Goal: Information Seeking & Learning: Learn about a topic

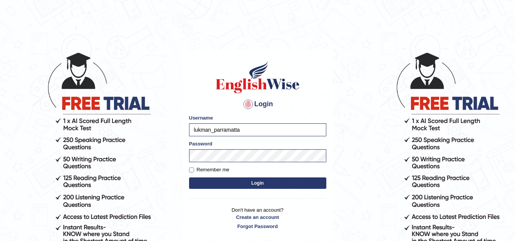
click at [231, 185] on button "Login" at bounding box center [257, 183] width 137 height 11
click at [191, 168] on input "Remember me" at bounding box center [191, 170] width 5 height 5
checkbox input "true"
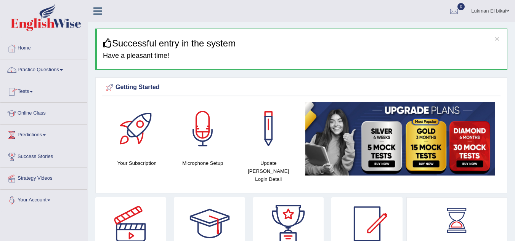
click at [31, 91] on link "Tests" at bounding box center [43, 90] width 87 height 19
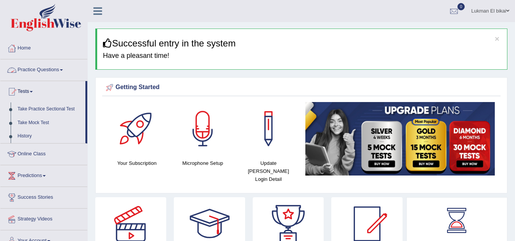
click at [52, 70] on link "Practice Questions" at bounding box center [43, 68] width 87 height 19
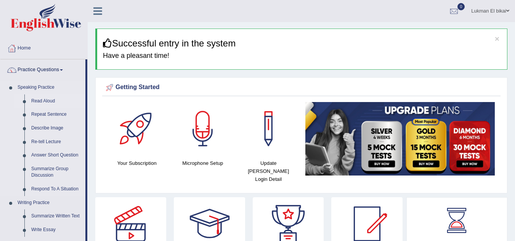
click at [42, 100] on link "Read Aloud" at bounding box center [57, 102] width 58 height 14
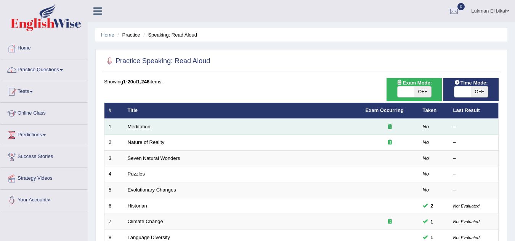
click at [135, 127] on link "Meditation" at bounding box center [139, 127] width 23 height 6
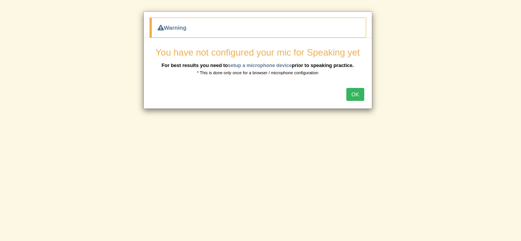
click at [352, 93] on button "OK" at bounding box center [355, 94] width 18 height 13
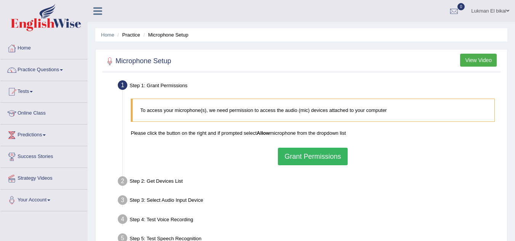
click at [298, 157] on button "Grant Permissions" at bounding box center [312, 157] width 69 height 18
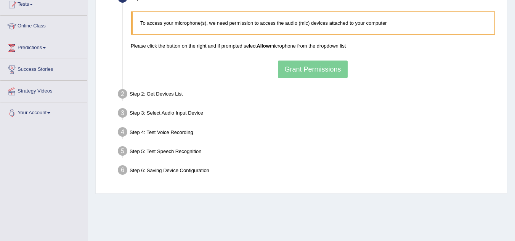
scroll to position [104, 0]
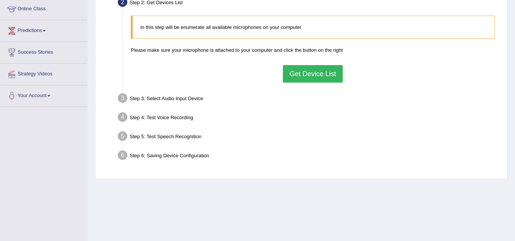
click at [310, 76] on button "Get Device List" at bounding box center [312, 74] width 59 height 18
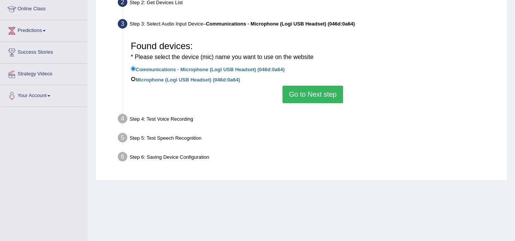
click at [135, 79] on input "Microphone (Logi USB Headset) (046d:0a64)" at bounding box center [133, 79] width 5 height 5
radio input "true"
click at [309, 97] on button "Go to Next step" at bounding box center [313, 95] width 61 height 18
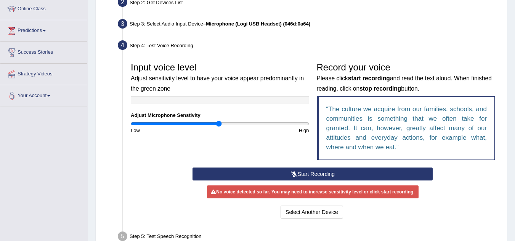
click at [300, 173] on button "Start Recording" at bounding box center [313, 174] width 240 height 13
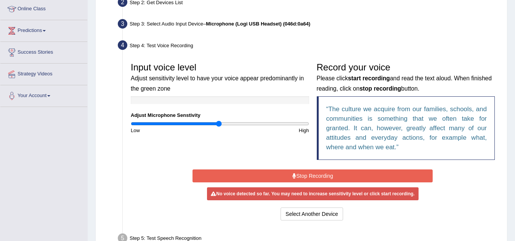
click at [307, 175] on button "Stop Recording" at bounding box center [313, 176] width 240 height 13
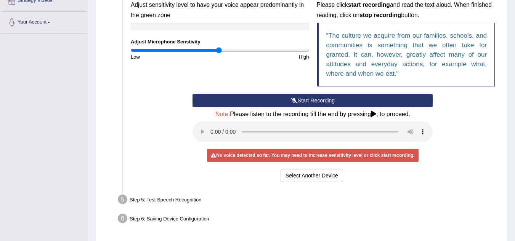
scroll to position [180, 0]
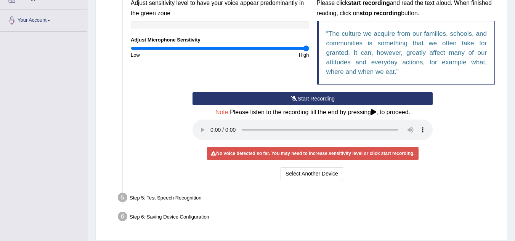
drag, startPoint x: 220, startPoint y: 50, endPoint x: 318, endPoint y: 56, distance: 98.2
type input "2"
click at [309, 51] on input "range" at bounding box center [220, 48] width 178 height 6
click at [390, 156] on div "No voice detected so far. You may need to increase sensitivity level or click s…" at bounding box center [312, 153] width 211 height 13
click at [298, 175] on button "Select Another Device" at bounding box center [312, 173] width 63 height 13
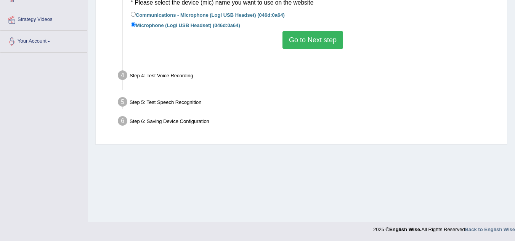
scroll to position [159, 0]
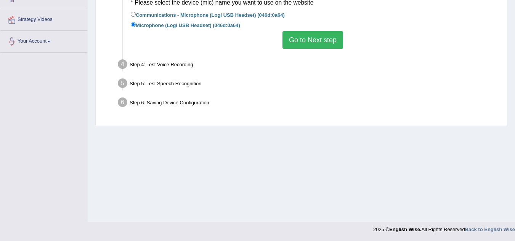
click at [305, 37] on button "Go to Next step" at bounding box center [313, 40] width 61 height 18
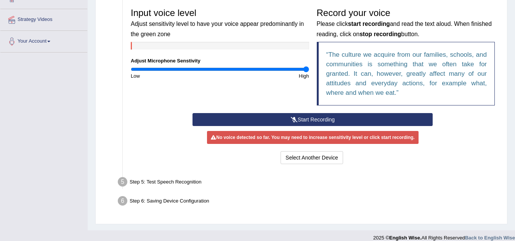
click at [307, 117] on button "Start Recording" at bounding box center [313, 119] width 240 height 13
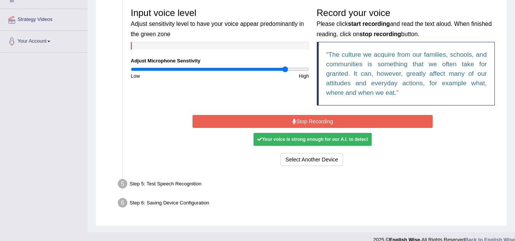
drag, startPoint x: 304, startPoint y: 67, endPoint x: 285, endPoint y: 72, distance: 20.1
click at [285, 72] on input "range" at bounding box center [220, 69] width 178 height 6
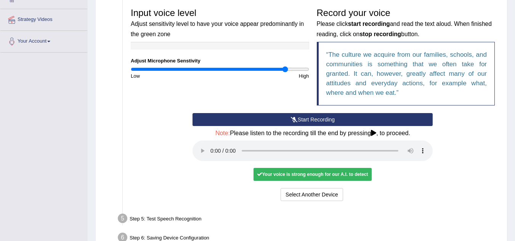
click at [303, 119] on button "Start Recording" at bounding box center [313, 119] width 240 height 13
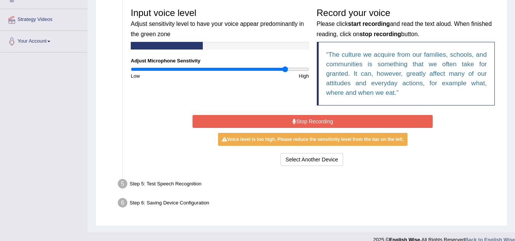
click at [303, 119] on button "Stop Recording" at bounding box center [313, 121] width 240 height 13
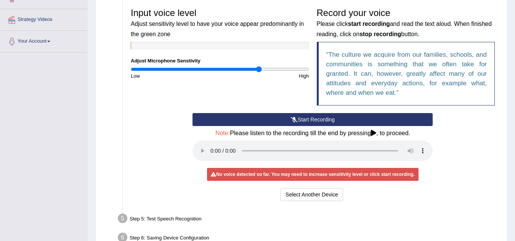
drag, startPoint x: 285, startPoint y: 67, endPoint x: 259, endPoint y: 71, distance: 26.2
click at [259, 71] on input "range" at bounding box center [220, 69] width 178 height 6
drag, startPoint x: 257, startPoint y: 69, endPoint x: 235, endPoint y: 69, distance: 22.1
click at [235, 69] on input "range" at bounding box center [220, 69] width 178 height 6
drag, startPoint x: 235, startPoint y: 68, endPoint x: 128, endPoint y: 71, distance: 106.8
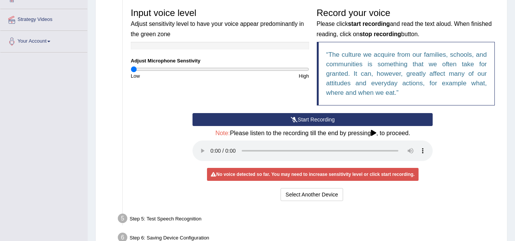
click at [131, 71] on input "range" at bounding box center [220, 69] width 178 height 6
click at [138, 68] on input "range" at bounding box center [220, 69] width 178 height 6
click at [143, 68] on input "range" at bounding box center [220, 69] width 178 height 6
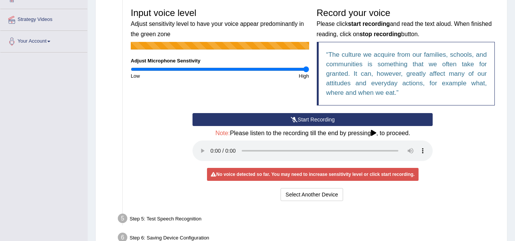
drag, startPoint x: 143, startPoint y: 68, endPoint x: 328, endPoint y: 70, distance: 185.3
click at [309, 70] on input "range" at bounding box center [220, 69] width 178 height 6
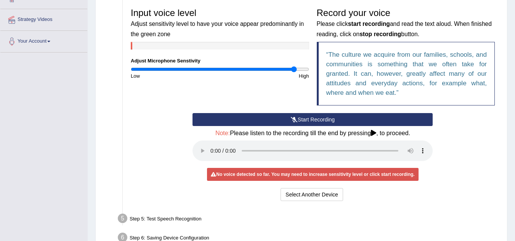
click at [294, 68] on input "range" at bounding box center [220, 69] width 178 height 6
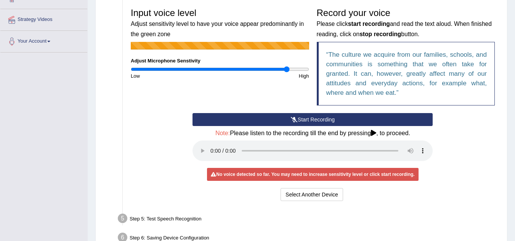
click at [287, 69] on input "range" at bounding box center [220, 69] width 178 height 6
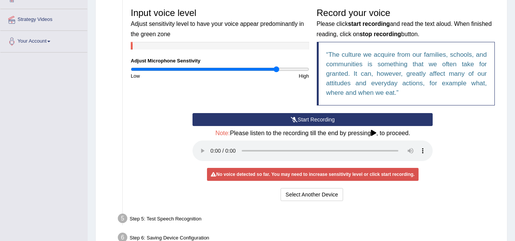
click at [276, 69] on input "range" at bounding box center [220, 69] width 178 height 6
click at [263, 69] on input "range" at bounding box center [220, 69] width 178 height 6
click at [275, 71] on input "range" at bounding box center [220, 69] width 178 height 6
click at [263, 70] on input "range" at bounding box center [220, 69] width 178 height 6
click at [240, 69] on input "range" at bounding box center [220, 69] width 178 height 6
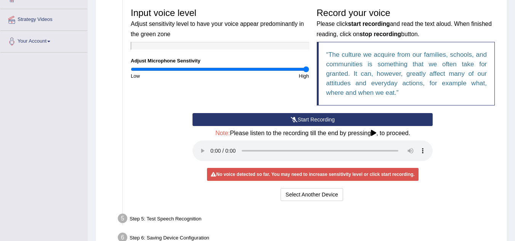
drag, startPoint x: 239, startPoint y: 66, endPoint x: 317, endPoint y: 73, distance: 78.4
click at [309, 72] on input "range" at bounding box center [220, 69] width 178 height 6
click at [153, 69] on input "range" at bounding box center [220, 69] width 178 height 6
click at [162, 68] on input "range" at bounding box center [220, 69] width 178 height 6
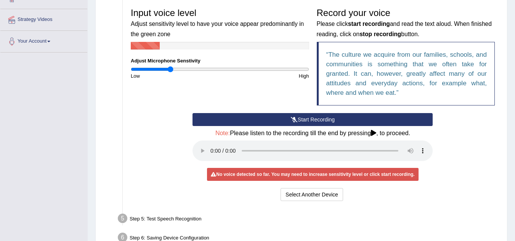
click at [170, 68] on input "range" at bounding box center [220, 69] width 178 height 6
click at [178, 68] on input "range" at bounding box center [220, 69] width 178 height 6
click at [185, 68] on input "range" at bounding box center [220, 69] width 178 height 6
click at [189, 69] on input "range" at bounding box center [220, 69] width 178 height 6
click at [194, 69] on input "range" at bounding box center [220, 69] width 178 height 6
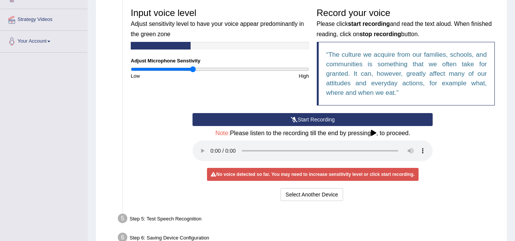
click at [194, 69] on input "range" at bounding box center [220, 69] width 178 height 6
click at [196, 69] on input "range" at bounding box center [220, 69] width 178 height 6
click at [199, 69] on input "range" at bounding box center [220, 69] width 178 height 6
click at [201, 69] on input "range" at bounding box center [220, 69] width 178 height 6
click at [207, 69] on input "range" at bounding box center [220, 69] width 178 height 6
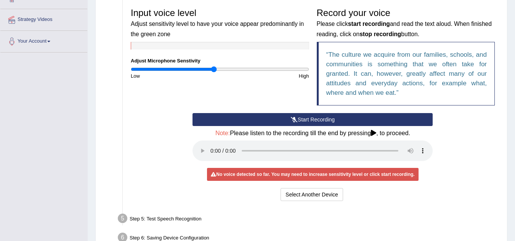
drag, startPoint x: 207, startPoint y: 69, endPoint x: 214, endPoint y: 69, distance: 6.1
click at [214, 69] on input "range" at bounding box center [220, 69] width 178 height 6
click at [219, 70] on input "range" at bounding box center [220, 69] width 178 height 6
click at [224, 69] on input "range" at bounding box center [220, 69] width 178 height 6
type input "1.12"
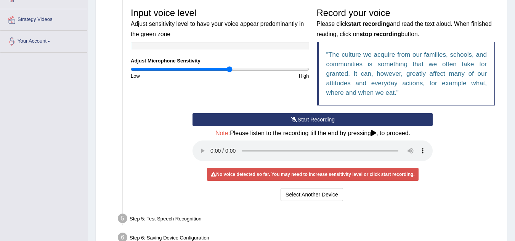
click at [229, 68] on input "range" at bounding box center [220, 69] width 178 height 6
click at [307, 116] on button "Start Recording" at bounding box center [313, 119] width 240 height 13
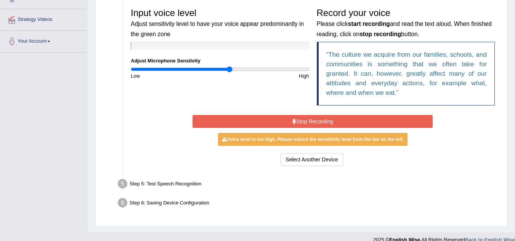
click at [307, 119] on button "Stop Recording" at bounding box center [313, 121] width 240 height 13
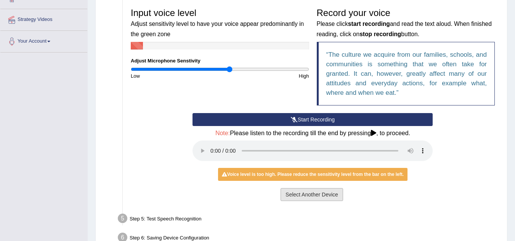
click at [297, 189] on button "Select Another Device" at bounding box center [312, 194] width 63 height 13
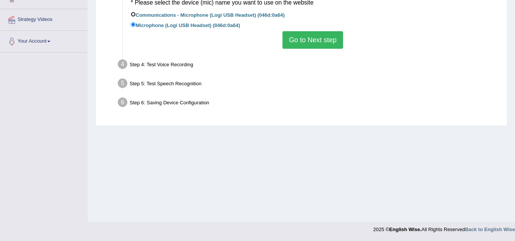
click at [134, 14] on input "Communications - Microphone (Logi USB Headset) (046d:0a64)" at bounding box center [133, 14] width 5 height 5
radio input "true"
click at [305, 37] on button "Go to Next step" at bounding box center [313, 40] width 61 height 18
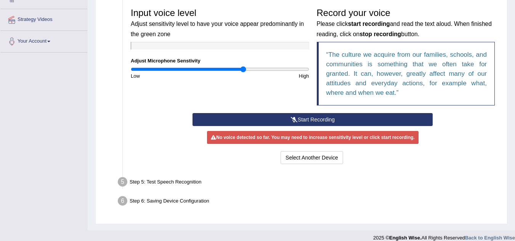
type input "1.28"
click at [243, 69] on input "range" at bounding box center [220, 69] width 178 height 6
click at [306, 116] on button "Start Recording" at bounding box center [313, 119] width 240 height 13
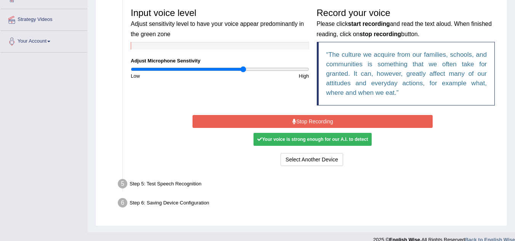
click at [296, 121] on button "Stop Recording" at bounding box center [313, 121] width 240 height 13
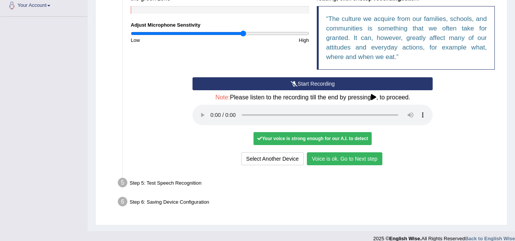
scroll to position [204, 0]
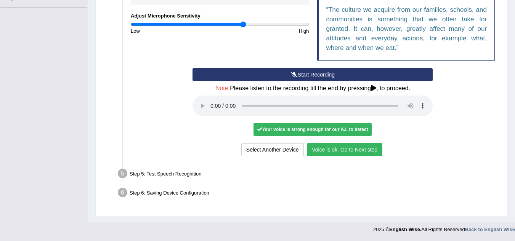
click at [342, 153] on button "Voice is ok. Go to Next step" at bounding box center [344, 149] width 75 height 13
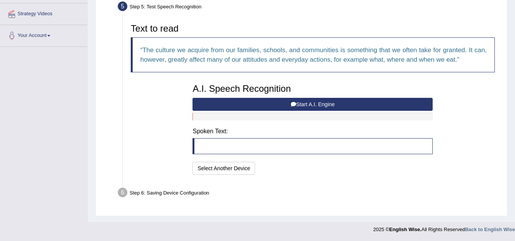
scroll to position [165, 0]
click at [240, 146] on blockquote at bounding box center [313, 146] width 240 height 16
click at [204, 146] on blockquote at bounding box center [313, 146] width 240 height 16
click at [302, 104] on button "Start A.I. Engine" at bounding box center [313, 104] width 240 height 13
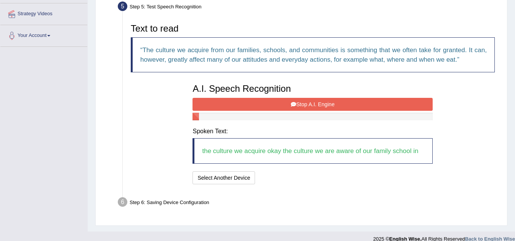
click at [302, 104] on button "Stop A.I. Engine" at bounding box center [313, 104] width 240 height 13
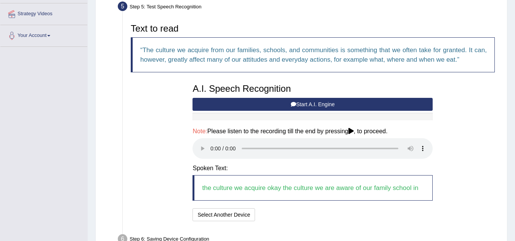
click at [394, 218] on div "I will practice without this feature Select Another Device Speech is ok. Go to …" at bounding box center [313, 216] width 240 height 15
click at [467, 143] on div "Text to read The culture we acquire from our families, schools, and communities…" at bounding box center [313, 122] width 372 height 204
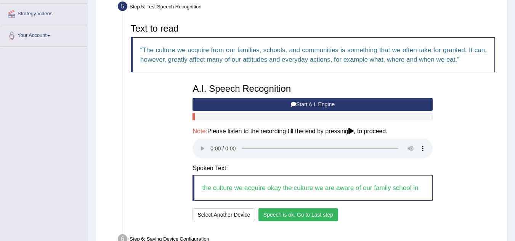
click at [279, 212] on button "Speech is ok. Go to Last step" at bounding box center [299, 215] width 80 height 13
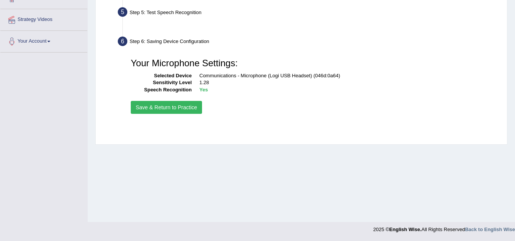
scroll to position [159, 0]
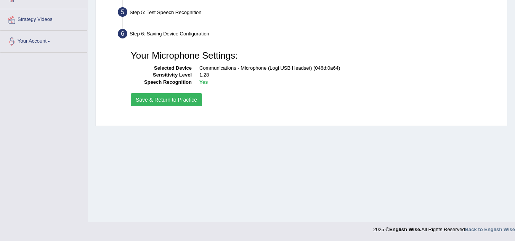
click at [183, 101] on button "Save & Return to Practice" at bounding box center [166, 99] width 71 height 13
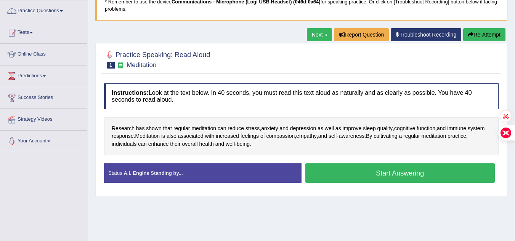
click at [515, 134] on html "Toggle navigation Home Practice Questions Speaking Practice Read Aloud Repeat S…" at bounding box center [257, 61] width 515 height 241
click at [398, 177] on button "Start Answering" at bounding box center [400, 173] width 190 height 19
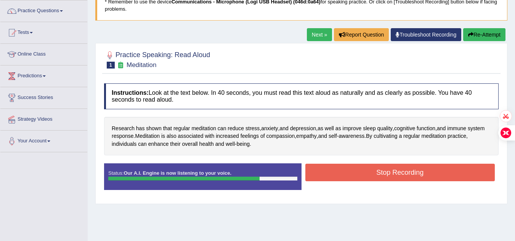
click at [398, 177] on button "Stop Recording" at bounding box center [400, 173] width 190 height 18
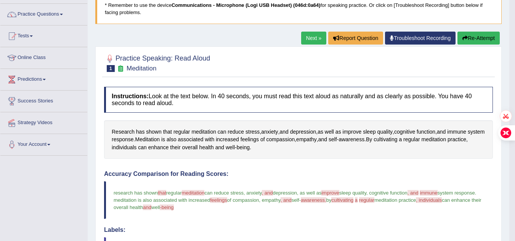
scroll to position [48, 0]
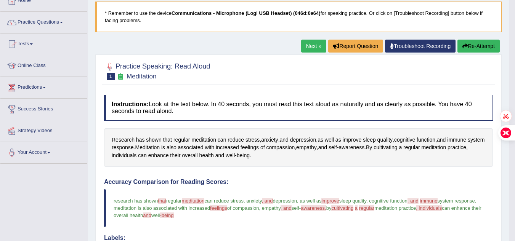
click at [474, 44] on button "Re-Attempt" at bounding box center [479, 46] width 42 height 13
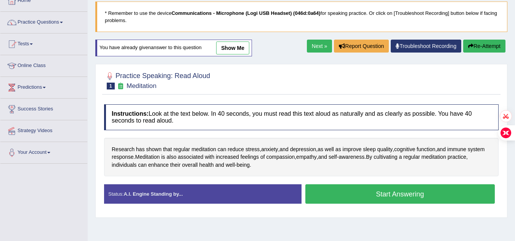
click at [365, 186] on button "Start Answering" at bounding box center [400, 194] width 190 height 19
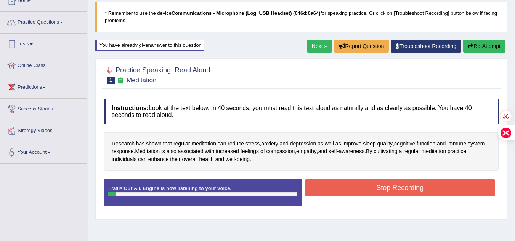
click at [392, 187] on button "Stop Recording" at bounding box center [400, 188] width 190 height 18
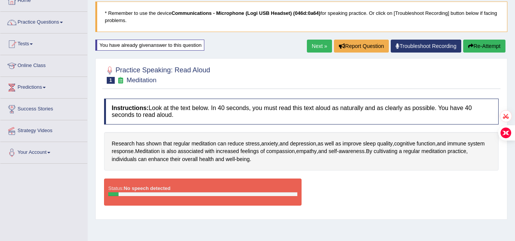
click at [108, 71] on div at bounding box center [109, 70] width 11 height 11
drag, startPoint x: 111, startPoint y: 71, endPoint x: 110, endPoint y: 80, distance: 9.6
click at [110, 80] on h2 "Practice Speaking: Read Aloud 1 Meditation" at bounding box center [157, 74] width 106 height 19
click at [110, 80] on span "1" at bounding box center [111, 80] width 8 height 7
click at [479, 43] on button "Re-Attempt" at bounding box center [484, 46] width 42 height 13
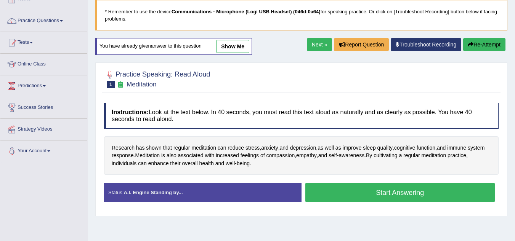
scroll to position [48, 0]
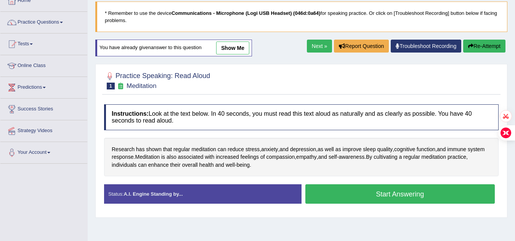
click at [350, 193] on button "Start Answering" at bounding box center [400, 194] width 190 height 19
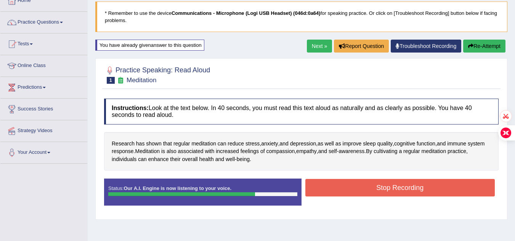
click at [340, 182] on button "Stop Recording" at bounding box center [400, 188] width 190 height 18
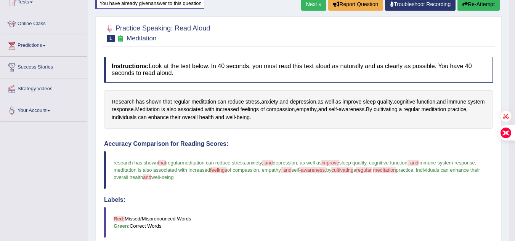
scroll to position [82, 0]
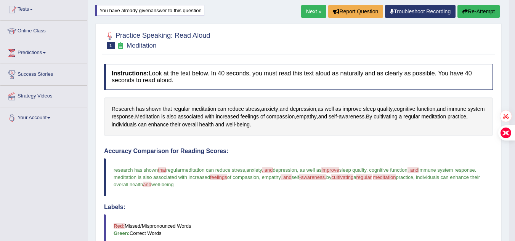
click at [306, 10] on link "Next »" at bounding box center [313, 11] width 25 height 13
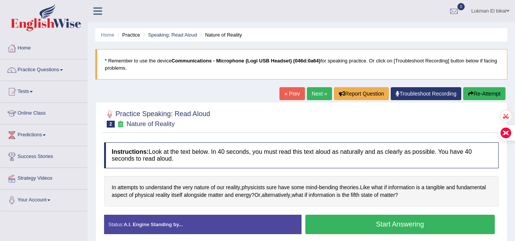
click at [376, 226] on button "Start Answering" at bounding box center [400, 224] width 190 height 19
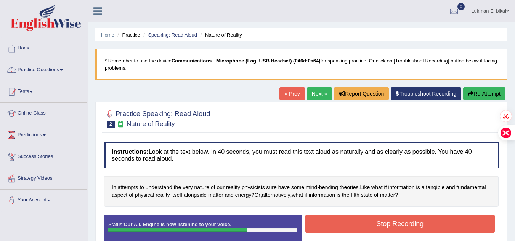
click at [376, 226] on button "Stop Recording" at bounding box center [400, 224] width 190 height 18
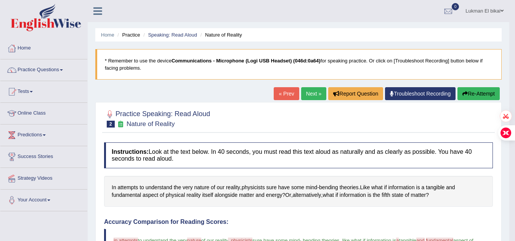
click at [307, 91] on link "Next »" at bounding box center [313, 93] width 25 height 13
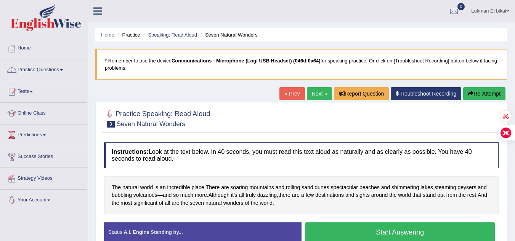
click at [350, 230] on button "Start Answering" at bounding box center [400, 232] width 190 height 19
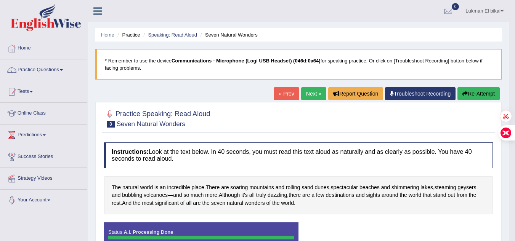
click at [350, 230] on div "Status: A.I. Processing Done Start Answering Stop Recording" at bounding box center [298, 240] width 389 height 34
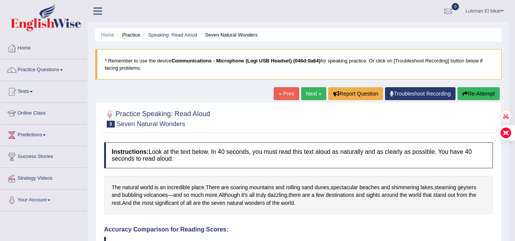
drag, startPoint x: 518, startPoint y: 48, endPoint x: 519, endPoint y: 60, distance: 12.6
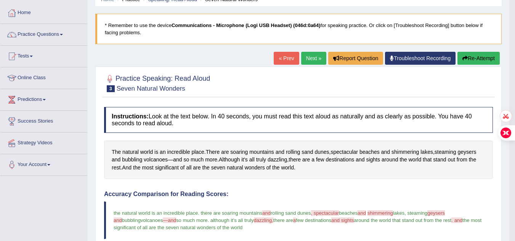
scroll to position [28, 0]
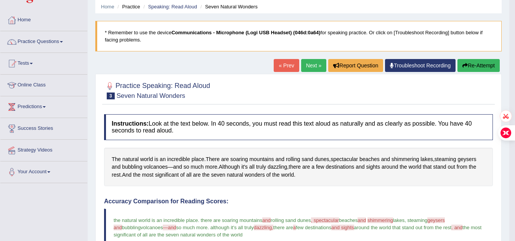
click at [481, 63] on button "Re-Attempt" at bounding box center [479, 65] width 42 height 13
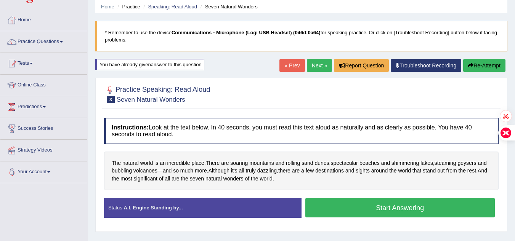
click at [378, 207] on button "Start Answering" at bounding box center [400, 207] width 190 height 19
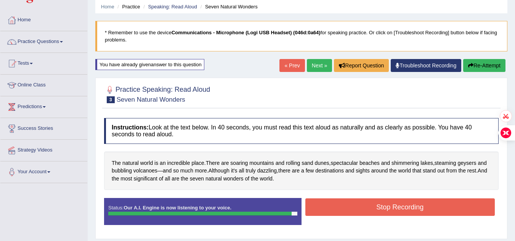
click at [378, 207] on button "Stop Recording" at bounding box center [400, 208] width 190 height 18
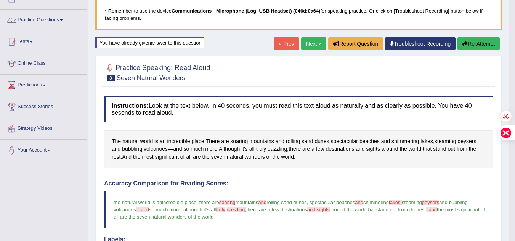
scroll to position [45, 0]
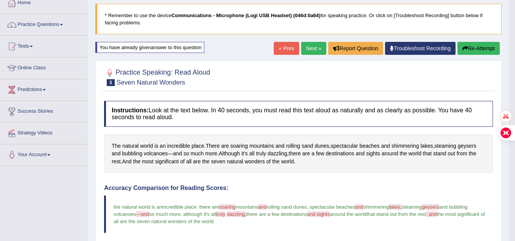
click at [307, 47] on link "Next »" at bounding box center [313, 48] width 25 height 13
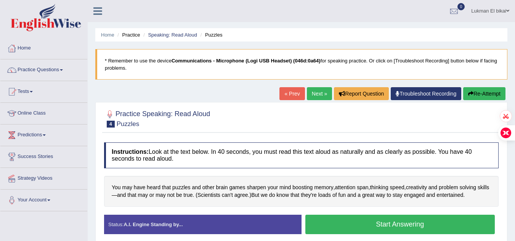
click at [364, 222] on button "Start Answering" at bounding box center [400, 224] width 190 height 19
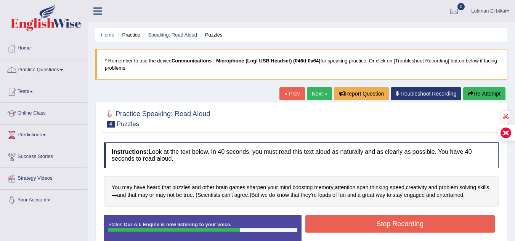
click at [364, 222] on button "Stop Recording" at bounding box center [400, 224] width 190 height 18
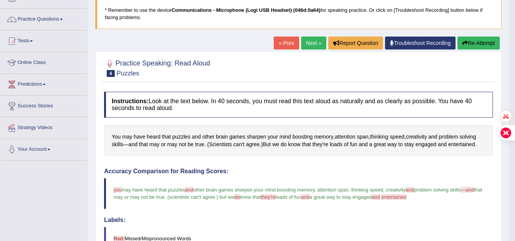
scroll to position [38, 0]
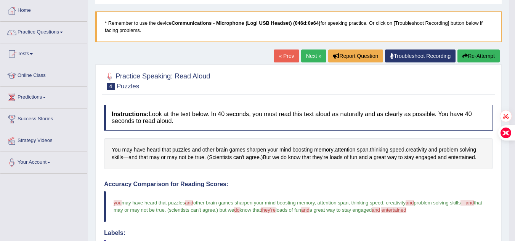
click at [469, 52] on button "Re-Attempt" at bounding box center [479, 56] width 42 height 13
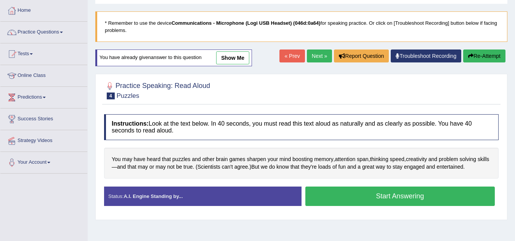
click at [410, 192] on button "Start Answering" at bounding box center [400, 196] width 190 height 19
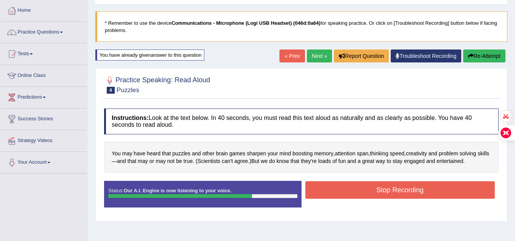
click at [410, 192] on button "Stop Recording" at bounding box center [400, 190] width 190 height 18
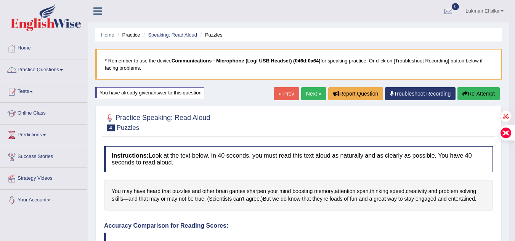
click at [310, 88] on link "Next »" at bounding box center [313, 93] width 25 height 13
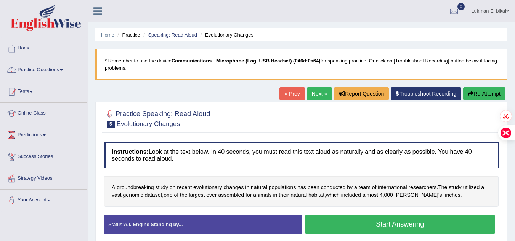
click at [310, 88] on link "Next »" at bounding box center [319, 93] width 25 height 13
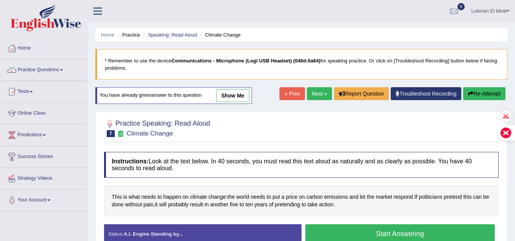
click at [354, 232] on button "Start Answering" at bounding box center [400, 234] width 190 height 19
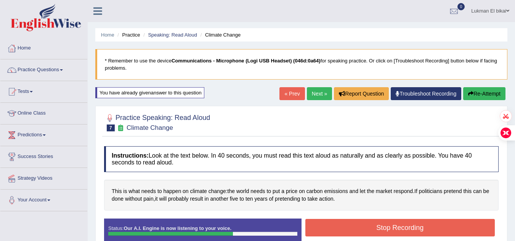
click at [354, 232] on button "Stop Recording" at bounding box center [400, 228] width 190 height 18
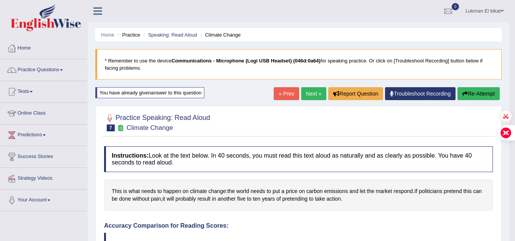
click at [338, 210] on div "This is what needs to happen on climate change : the world needs to put a price…" at bounding box center [298, 195] width 389 height 31
click at [307, 92] on link "Next »" at bounding box center [313, 93] width 25 height 13
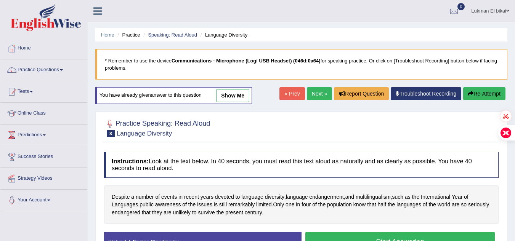
click at [334, 233] on button "Start Answering" at bounding box center [400, 241] width 190 height 19
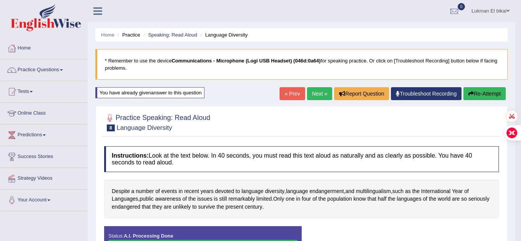
click at [334, 233] on body "Toggle navigation Home Practice Questions Speaking Practice Read Aloud Repeat S…" at bounding box center [260, 120] width 521 height 241
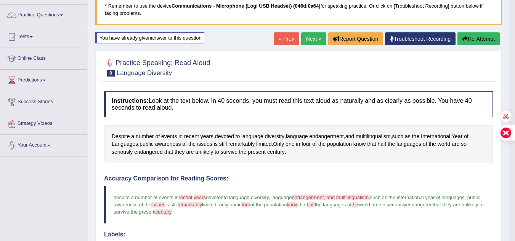
scroll to position [51, 0]
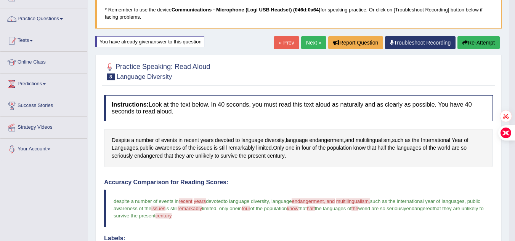
click at [302, 42] on link "Next »" at bounding box center [313, 42] width 25 height 13
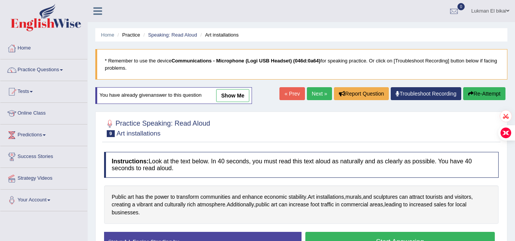
click at [334, 238] on button "Start Answering" at bounding box center [400, 241] width 190 height 19
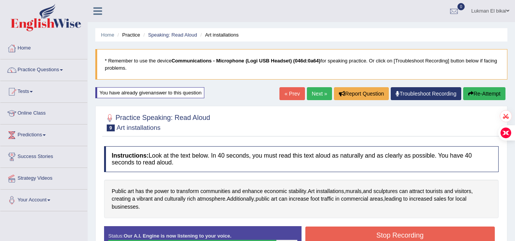
click at [334, 235] on button "Stop Recording" at bounding box center [400, 236] width 190 height 18
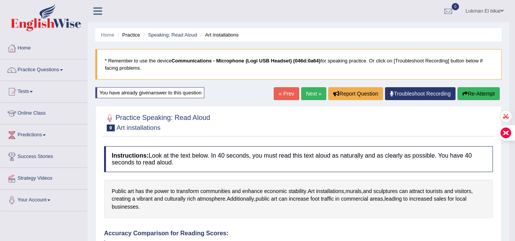
click at [307, 91] on link "Next »" at bounding box center [313, 93] width 25 height 13
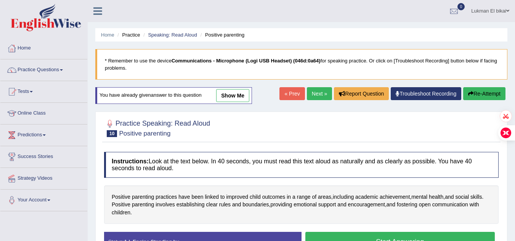
click at [358, 236] on button "Start Answering" at bounding box center [400, 241] width 190 height 19
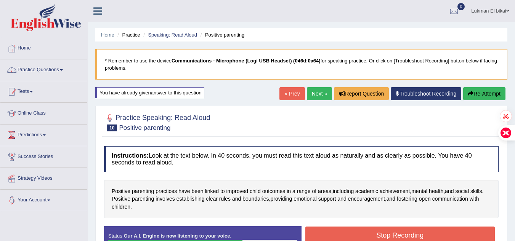
click at [358, 236] on button "Stop Recording" at bounding box center [400, 236] width 190 height 18
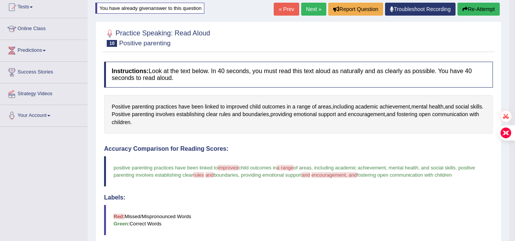
scroll to position [61, 0]
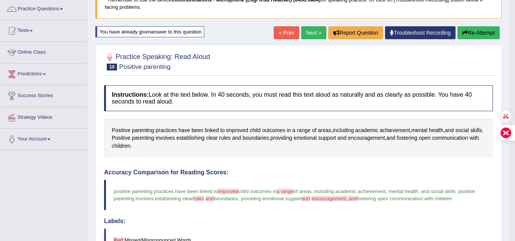
click at [465, 34] on icon "button" at bounding box center [464, 32] width 5 height 5
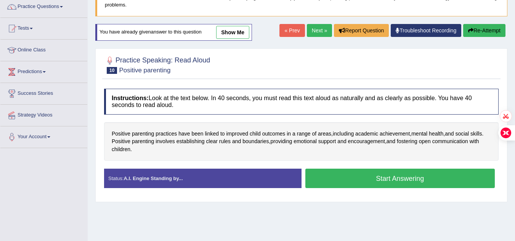
click at [367, 177] on button "Start Answering" at bounding box center [400, 178] width 190 height 19
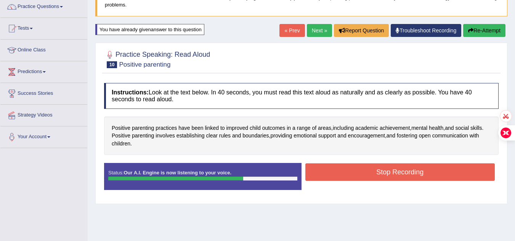
click at [352, 172] on button "Stop Recording" at bounding box center [400, 173] width 190 height 18
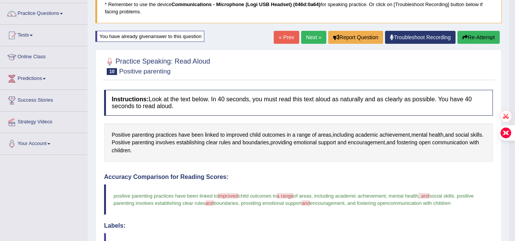
scroll to position [54, 0]
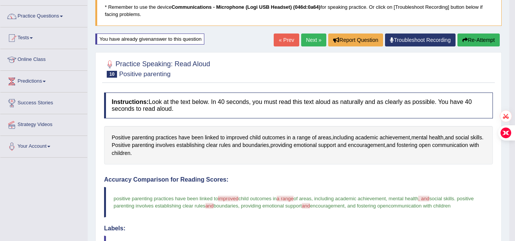
click at [315, 36] on link "Next »" at bounding box center [313, 40] width 25 height 13
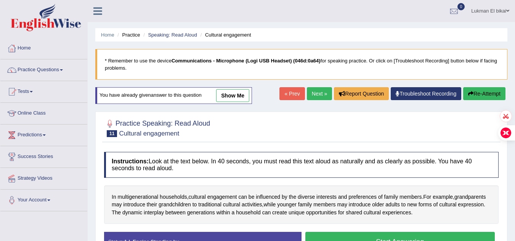
click at [321, 236] on button "Start Answering" at bounding box center [400, 241] width 190 height 19
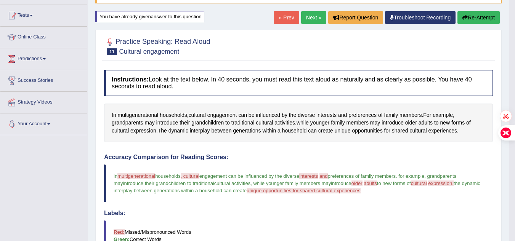
scroll to position [61, 0]
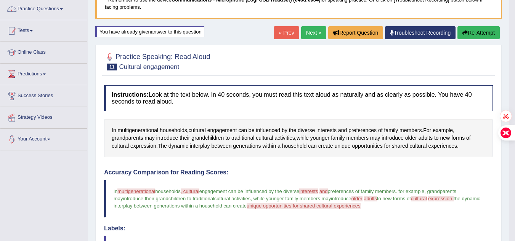
click at [469, 32] on button "Re-Attempt" at bounding box center [479, 32] width 42 height 13
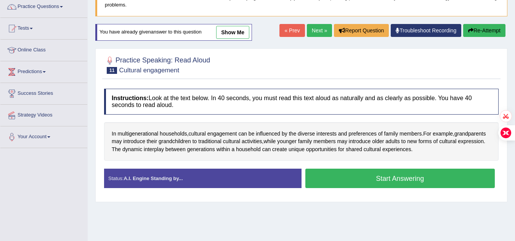
click at [361, 177] on button "Start Answering" at bounding box center [400, 178] width 190 height 19
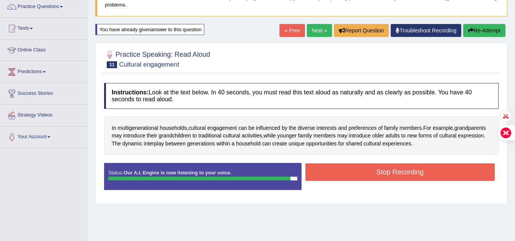
click at [361, 177] on button "Stop Recording" at bounding box center [400, 173] width 190 height 18
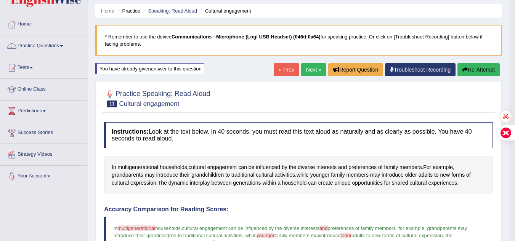
scroll to position [14, 0]
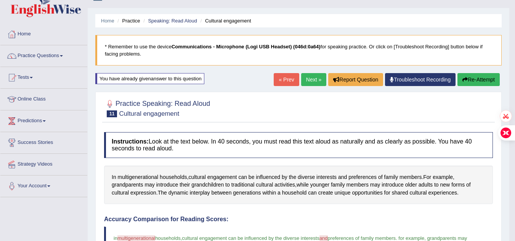
click at [308, 75] on link "Next »" at bounding box center [313, 79] width 25 height 13
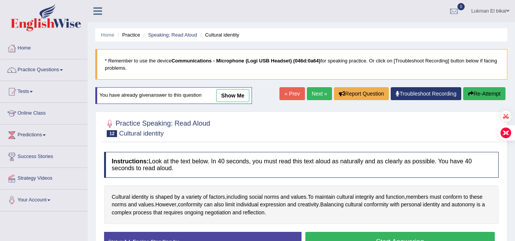
click at [347, 234] on button "Start Answering" at bounding box center [400, 241] width 190 height 19
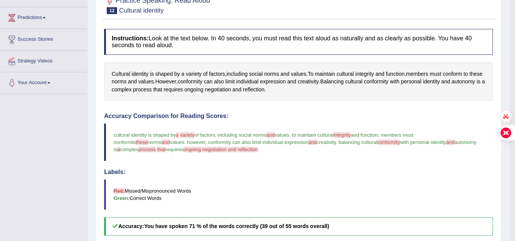
scroll to position [76, 0]
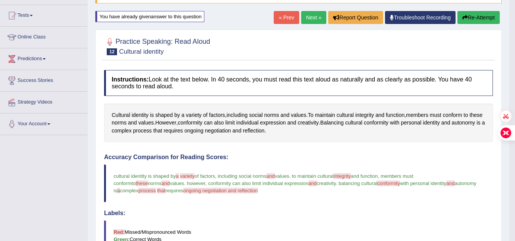
click at [478, 18] on button "Re-Attempt" at bounding box center [479, 17] width 42 height 13
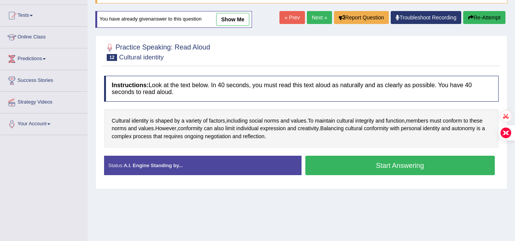
click at [382, 164] on button "Start Answering" at bounding box center [400, 165] width 190 height 19
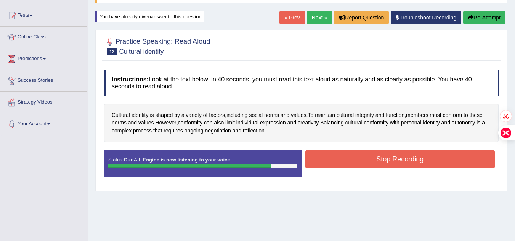
click at [382, 164] on button "Stop Recording" at bounding box center [400, 160] width 190 height 18
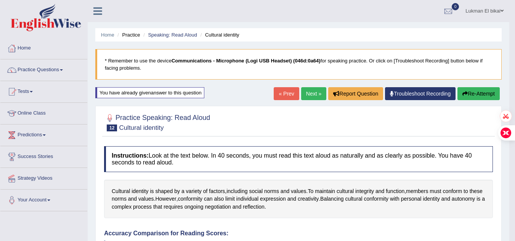
click at [469, 90] on button "Re-Attempt" at bounding box center [479, 93] width 42 height 13
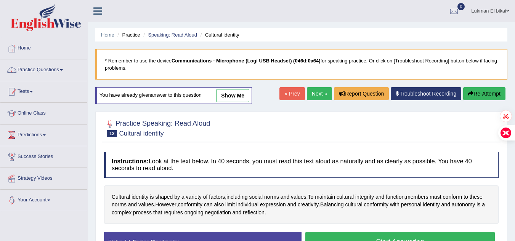
click at [351, 237] on button "Start Answering" at bounding box center [400, 241] width 190 height 19
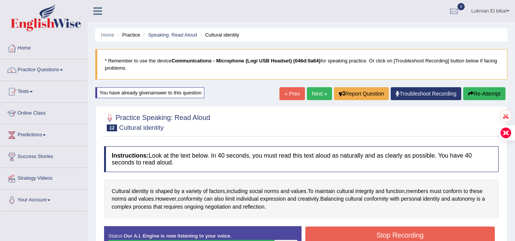
click at [351, 237] on button "Stop Recording" at bounding box center [400, 236] width 190 height 18
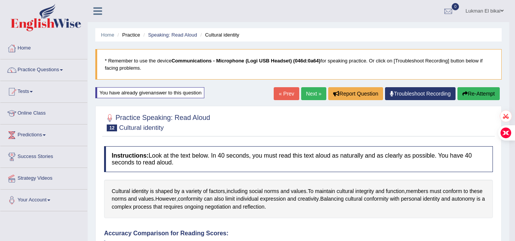
click at [304, 95] on link "Next »" at bounding box center [313, 93] width 25 height 13
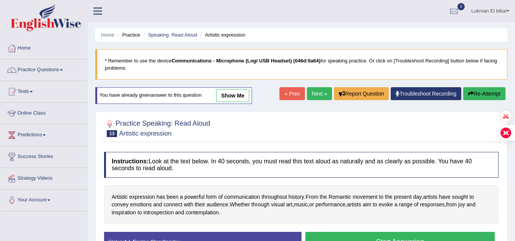
click at [361, 235] on button "Start Answering" at bounding box center [400, 241] width 190 height 19
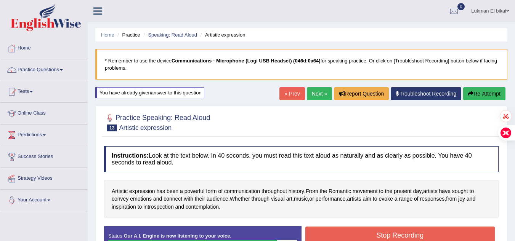
click at [361, 235] on button "Stop Recording" at bounding box center [400, 236] width 190 height 18
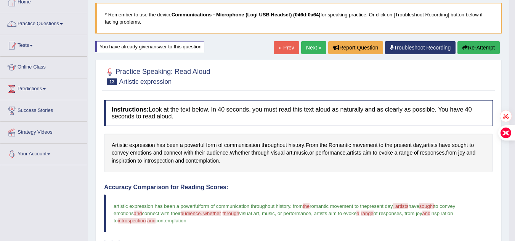
scroll to position [43, 0]
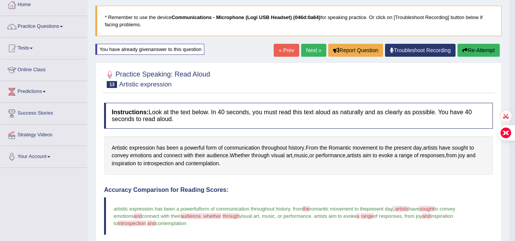
click at [477, 48] on button "Re-Attempt" at bounding box center [479, 50] width 42 height 13
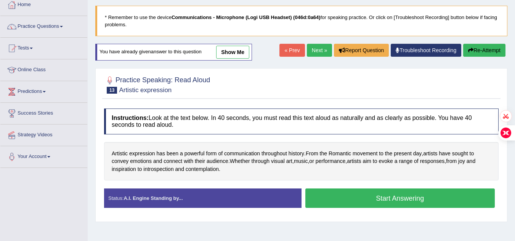
click at [390, 198] on button "Start Answering" at bounding box center [400, 198] width 190 height 19
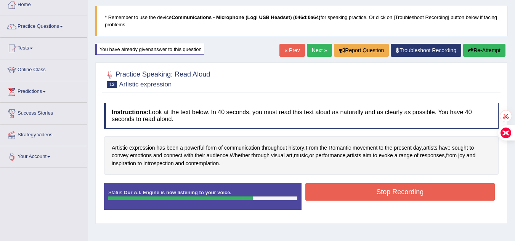
click at [390, 198] on button "Stop Recording" at bounding box center [400, 192] width 190 height 18
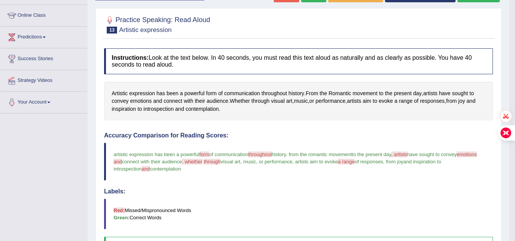
scroll to position [31, 0]
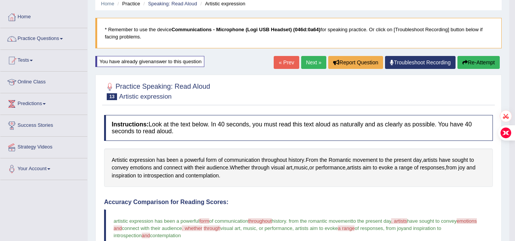
click at [314, 65] on link "Next »" at bounding box center [313, 62] width 25 height 13
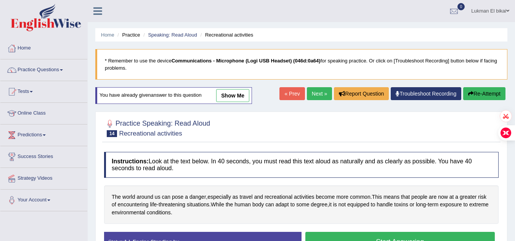
click at [359, 237] on button "Start Answering" at bounding box center [400, 241] width 190 height 19
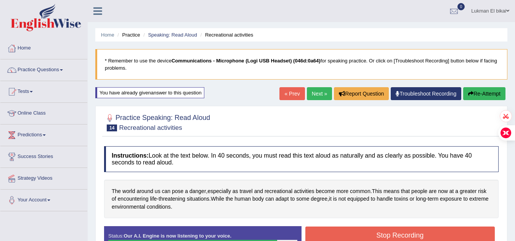
click at [359, 237] on button "Stop Recording" at bounding box center [400, 236] width 190 height 18
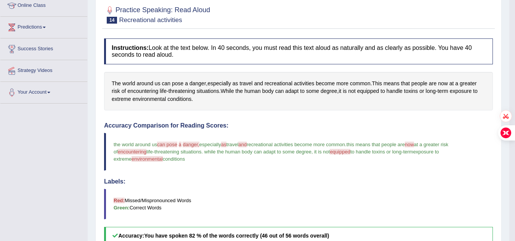
scroll to position [107, 0]
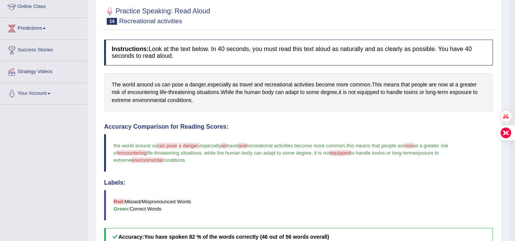
click at [344, 212] on blockquote "Red: Missed/Mispronounced Words Green: Correct Words" at bounding box center [298, 205] width 389 height 31
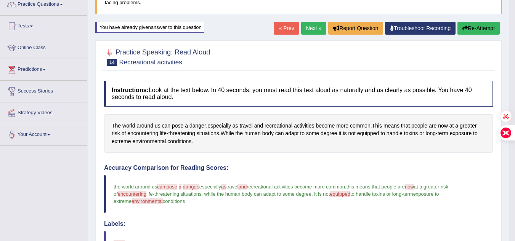
scroll to position [59, 0]
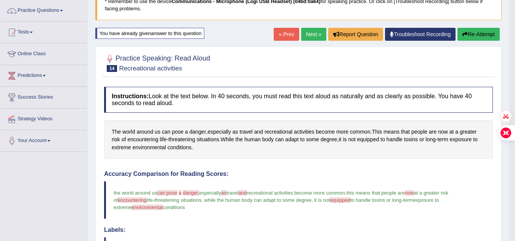
click at [310, 34] on link "Next »" at bounding box center [313, 34] width 25 height 13
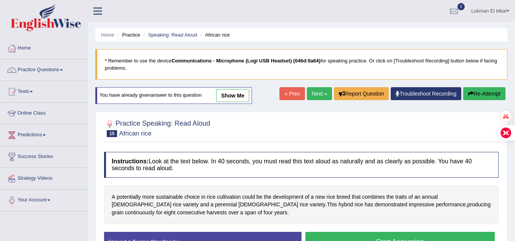
click at [387, 237] on button "Start Answering" at bounding box center [400, 241] width 190 height 19
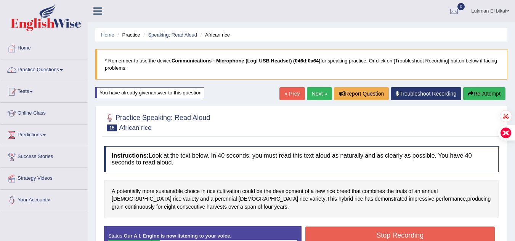
click at [387, 237] on button "Stop Recording" at bounding box center [400, 236] width 190 height 18
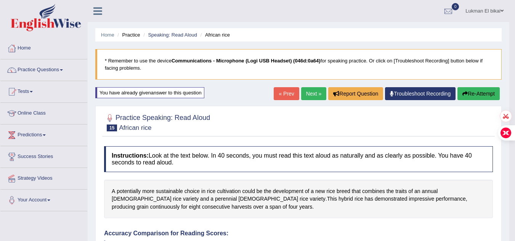
click at [468, 92] on button "Re-Attempt" at bounding box center [479, 93] width 42 height 13
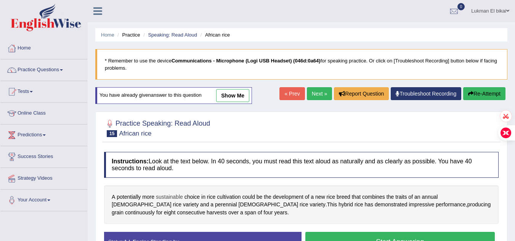
click at [163, 197] on span "sustainable" at bounding box center [169, 197] width 27 height 8
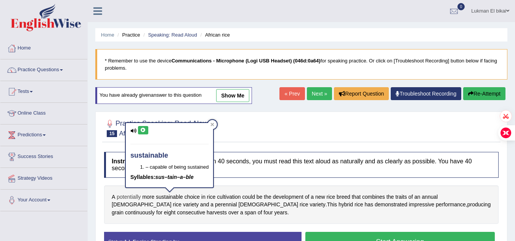
click at [136, 195] on span "potentially" at bounding box center [129, 197] width 24 height 8
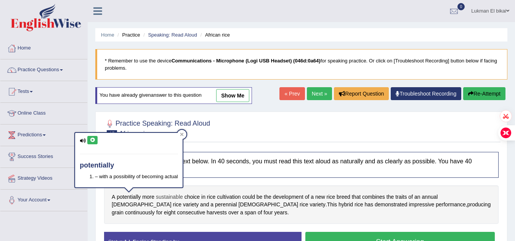
click at [164, 195] on span "sustainable" at bounding box center [169, 197] width 27 height 8
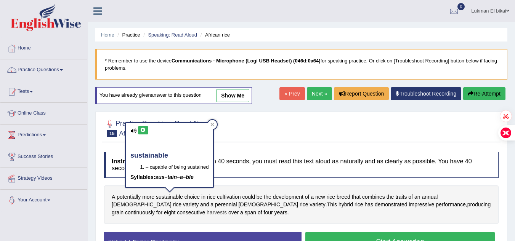
click at [227, 209] on span "harvests" at bounding box center [217, 213] width 20 height 8
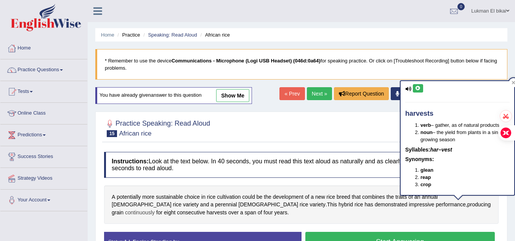
click at [155, 209] on span "continuously" at bounding box center [140, 213] width 30 height 8
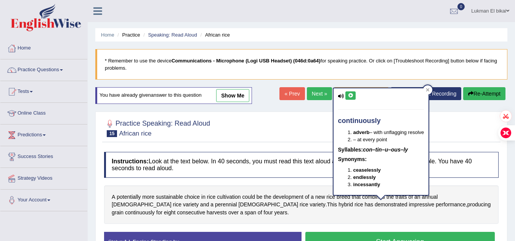
click at [409, 233] on button "Start Answering" at bounding box center [400, 241] width 190 height 19
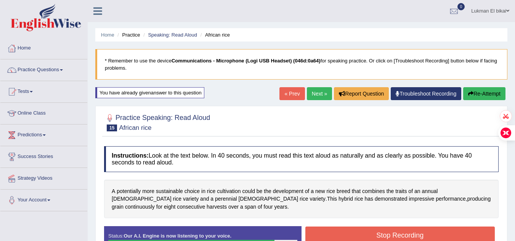
click at [409, 233] on button "Stop Recording" at bounding box center [400, 236] width 190 height 18
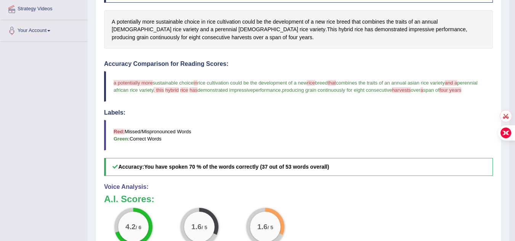
scroll to position [168, 0]
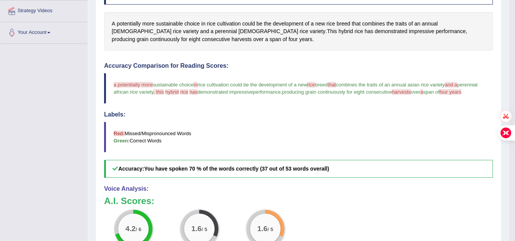
click at [411, 91] on span "harvests" at bounding box center [401, 92] width 19 height 6
click at [411, 92] on span "harvests" at bounding box center [401, 92] width 19 height 6
click at [252, 35] on span "harvests" at bounding box center [241, 39] width 20 height 8
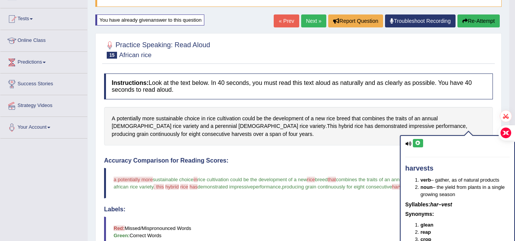
scroll to position [71, 0]
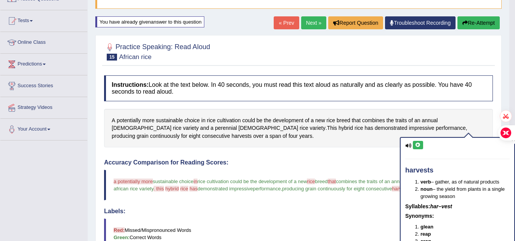
click at [475, 22] on button "Re-Attempt" at bounding box center [479, 22] width 42 height 13
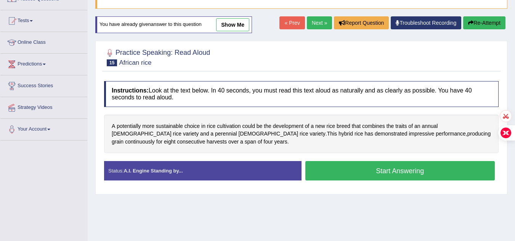
click at [406, 170] on button "Start Answering" at bounding box center [400, 170] width 190 height 19
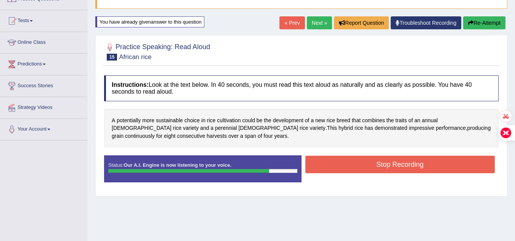
click at [406, 170] on button "Stop Recording" at bounding box center [400, 165] width 190 height 18
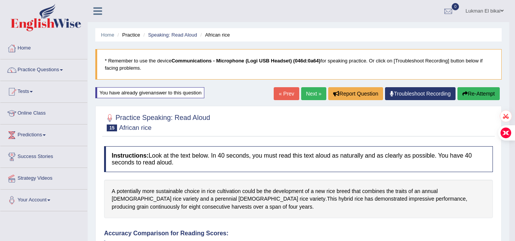
click at [312, 89] on link "Next »" at bounding box center [313, 93] width 25 height 13
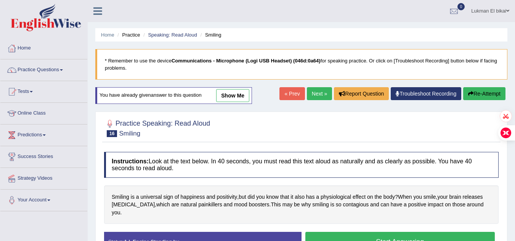
click at [415, 235] on button "Start Answering" at bounding box center [400, 241] width 190 height 19
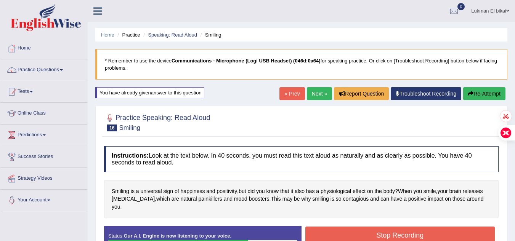
click at [415, 235] on button "Stop Recording" at bounding box center [400, 236] width 190 height 18
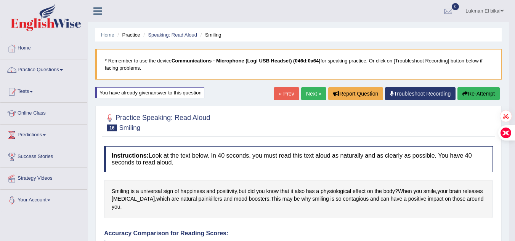
click at [304, 96] on link "Next »" at bounding box center [313, 93] width 25 height 13
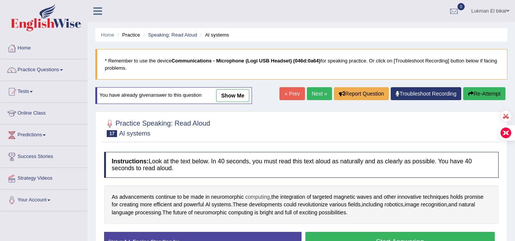
click at [256, 195] on span "computing" at bounding box center [257, 197] width 25 height 8
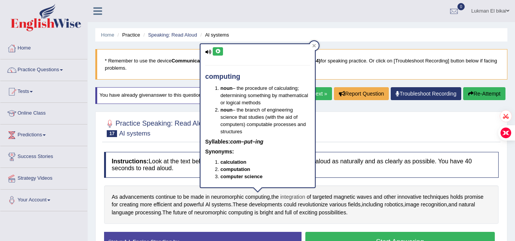
click at [299, 198] on span "integration" at bounding box center [292, 197] width 25 height 8
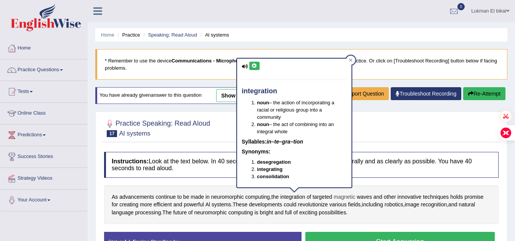
click at [347, 195] on span "magnetic" at bounding box center [345, 197] width 22 height 8
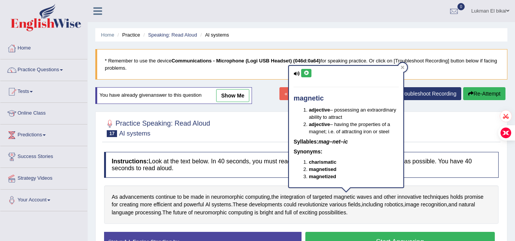
click at [415, 235] on button "Start Answering" at bounding box center [400, 241] width 190 height 19
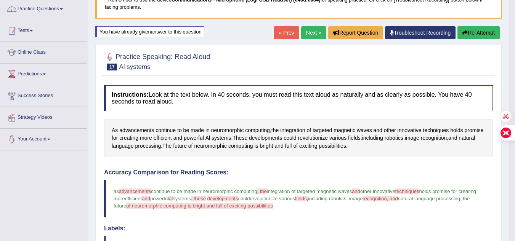
scroll to position [46, 0]
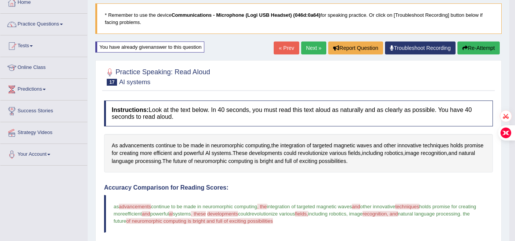
click at [475, 45] on button "Re-Attempt" at bounding box center [479, 48] width 42 height 13
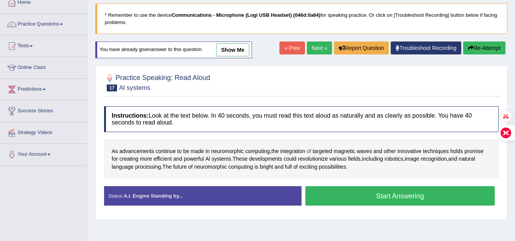
click at [310, 155] on span "of" at bounding box center [309, 152] width 5 height 8
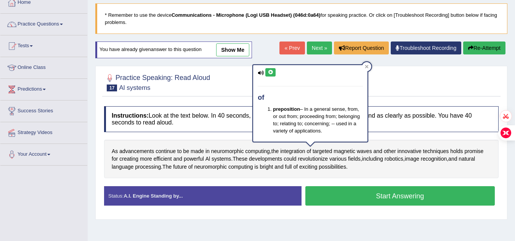
click at [390, 194] on button "Start Answering" at bounding box center [400, 195] width 190 height 19
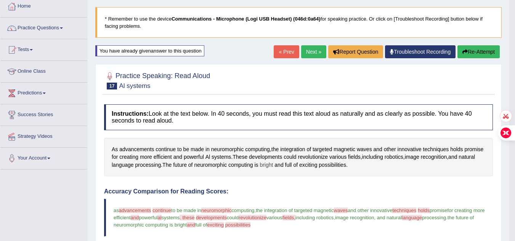
scroll to position [31, 0]
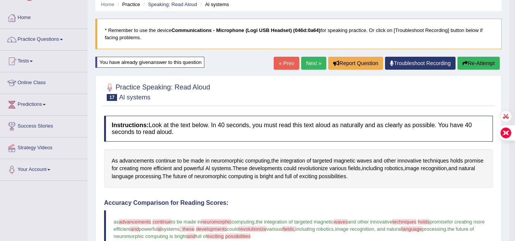
click at [314, 60] on link "Next »" at bounding box center [313, 63] width 25 height 13
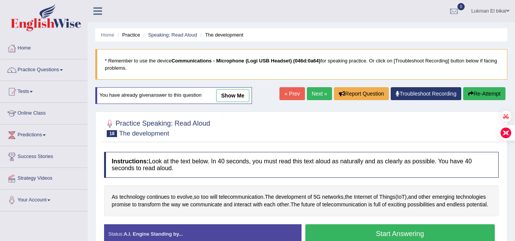
click at [231, 96] on link "show me" at bounding box center [232, 95] width 33 height 13
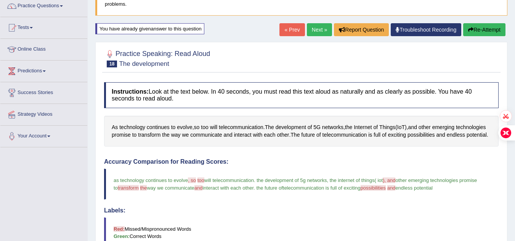
scroll to position [63, 0]
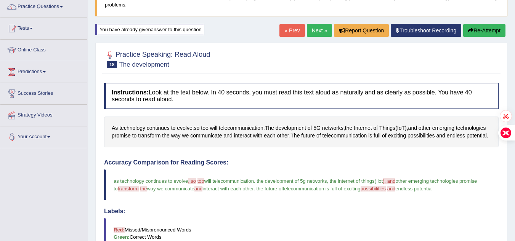
click at [492, 31] on button "Re-Attempt" at bounding box center [484, 30] width 42 height 13
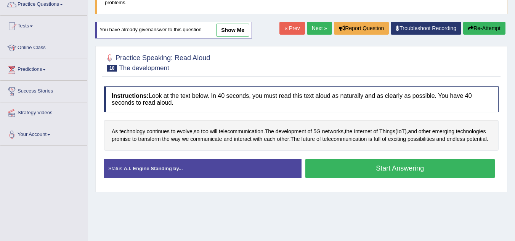
scroll to position [66, 0]
click at [362, 175] on button "Start Answering" at bounding box center [400, 168] width 190 height 19
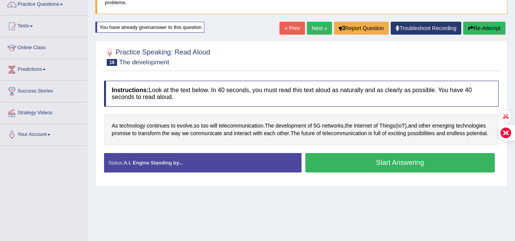
scroll to position [0, 0]
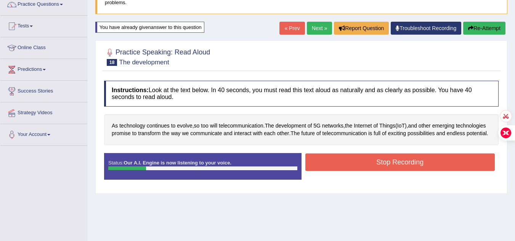
click at [362, 171] on button "Stop Recording" at bounding box center [400, 163] width 190 height 18
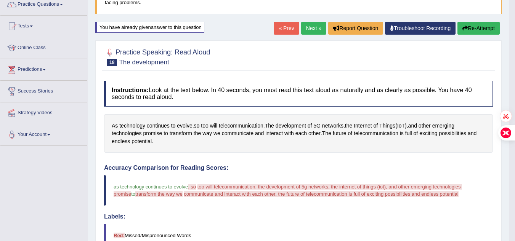
click at [475, 30] on button "Re-Attempt" at bounding box center [479, 28] width 42 height 13
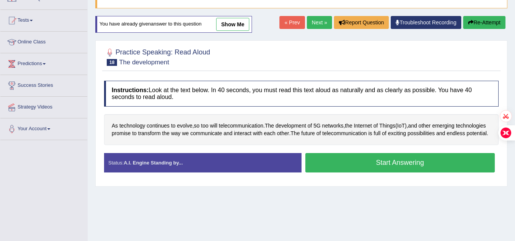
scroll to position [66, 0]
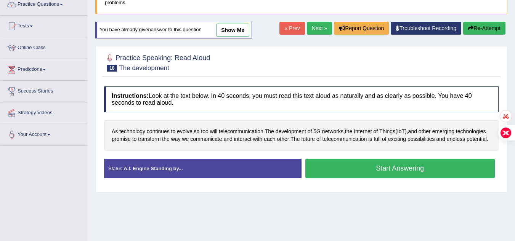
click at [335, 176] on button "Start Answering" at bounding box center [400, 168] width 190 height 19
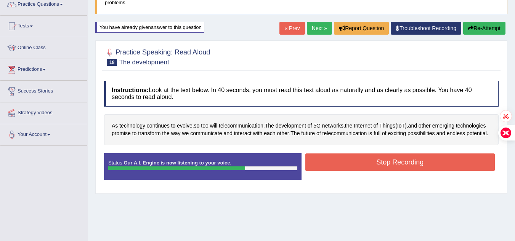
click at [335, 171] on button "Stop Recording" at bounding box center [400, 163] width 190 height 18
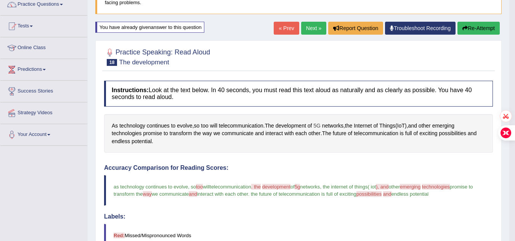
click at [320, 124] on span "5G" at bounding box center [316, 126] width 7 height 8
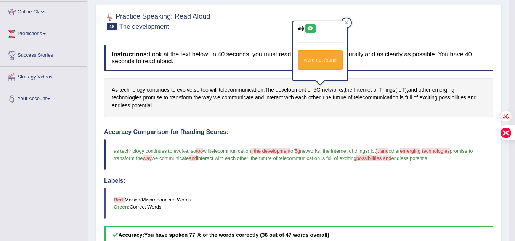
scroll to position [5, 0]
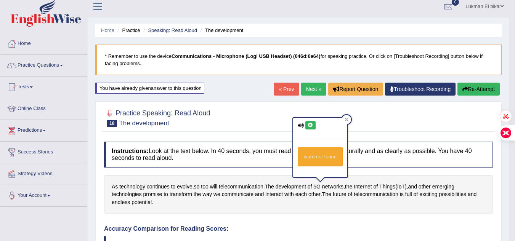
click at [308, 88] on link "Next »" at bounding box center [313, 89] width 25 height 13
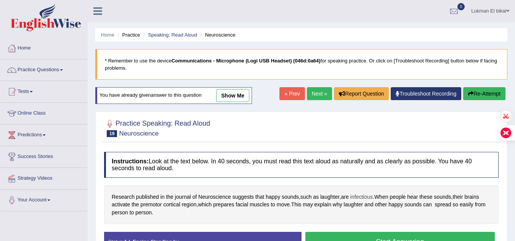
click at [362, 196] on span "infectious" at bounding box center [361, 197] width 22 height 8
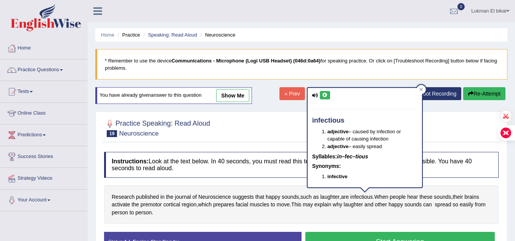
click at [342, 233] on button "Start Answering" at bounding box center [400, 241] width 190 height 19
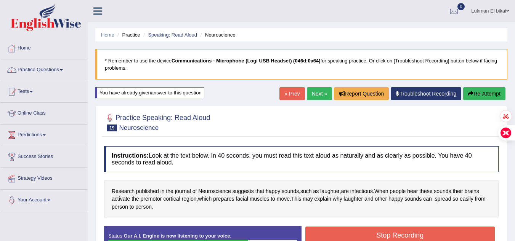
click at [342, 233] on button "Stop Recording" at bounding box center [400, 236] width 190 height 18
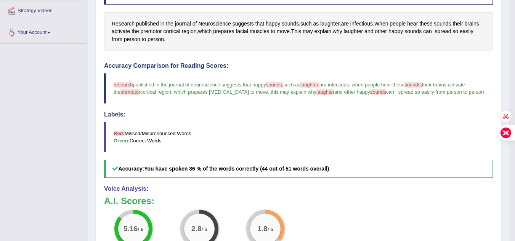
scroll to position [183, 0]
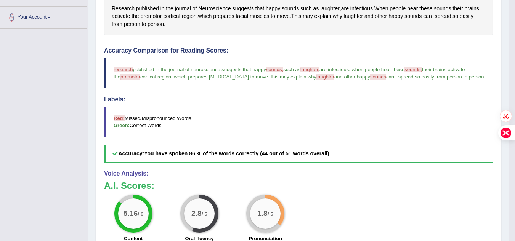
click at [316, 77] on span "laughter" at bounding box center [325, 77] width 18 height 6
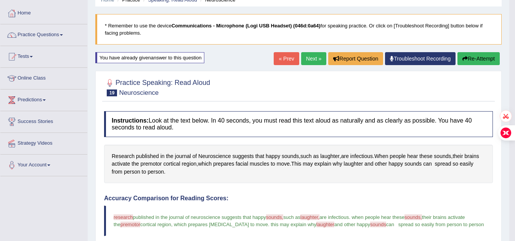
scroll to position [0, 0]
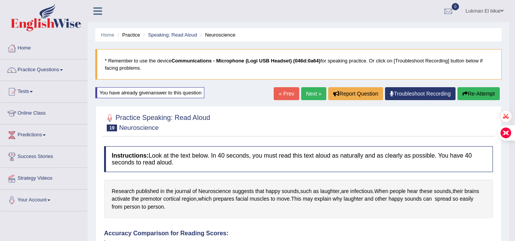
click at [474, 92] on button "Re-Attempt" at bounding box center [479, 93] width 42 height 13
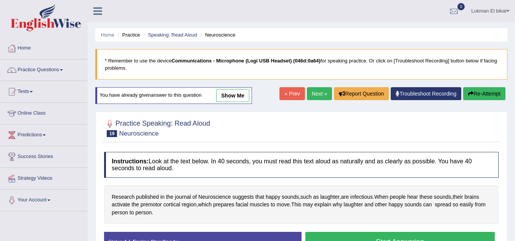
click at [381, 236] on button "Start Answering" at bounding box center [400, 241] width 190 height 19
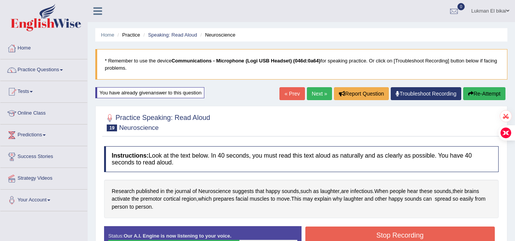
click at [381, 236] on button "Stop Recording" at bounding box center [400, 236] width 190 height 18
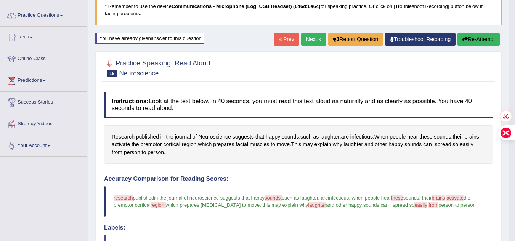
scroll to position [48, 0]
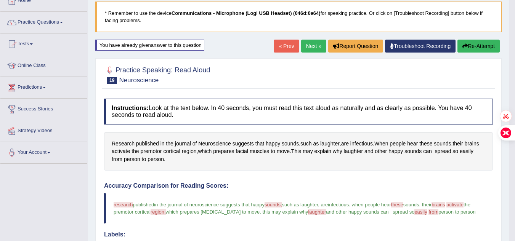
click at [471, 50] on button "Re-Attempt" at bounding box center [479, 46] width 42 height 13
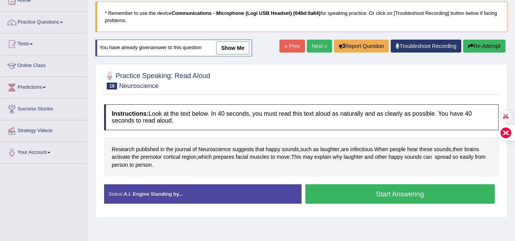
scroll to position [48, 0]
click at [361, 193] on button "Start Answering" at bounding box center [400, 194] width 190 height 19
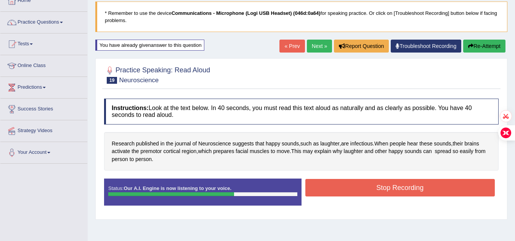
click at [361, 193] on button "Stop Recording" at bounding box center [400, 188] width 190 height 18
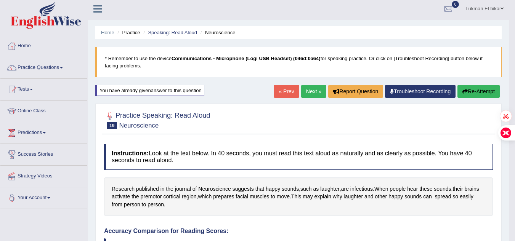
scroll to position [0, 0]
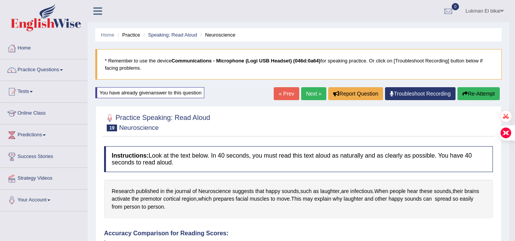
click at [313, 89] on link "Next »" at bounding box center [313, 93] width 25 height 13
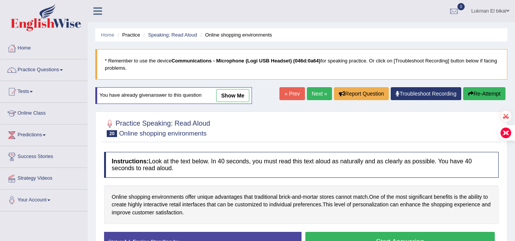
click at [328, 239] on button "Start Answering" at bounding box center [400, 241] width 190 height 19
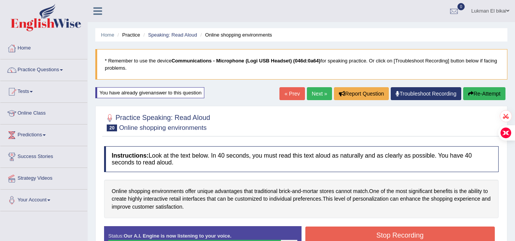
click at [328, 233] on button "Stop Recording" at bounding box center [400, 236] width 190 height 18
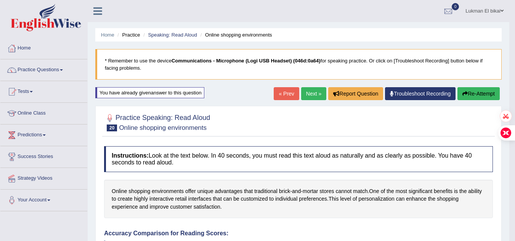
click at [480, 92] on button "Re-Attempt" at bounding box center [479, 93] width 42 height 13
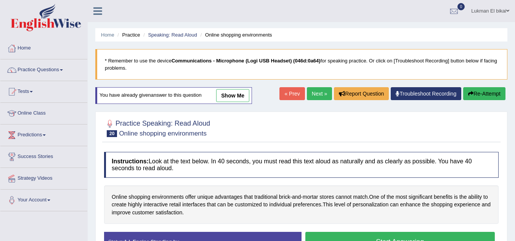
click at [348, 235] on button "Start Answering" at bounding box center [400, 241] width 190 height 19
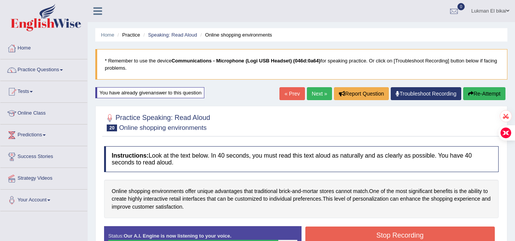
click at [348, 235] on button "Stop Recording" at bounding box center [400, 236] width 190 height 18
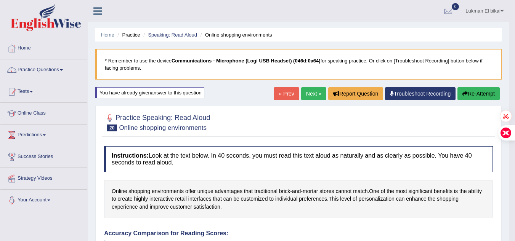
click at [477, 93] on button "Re-Attempt" at bounding box center [479, 93] width 42 height 13
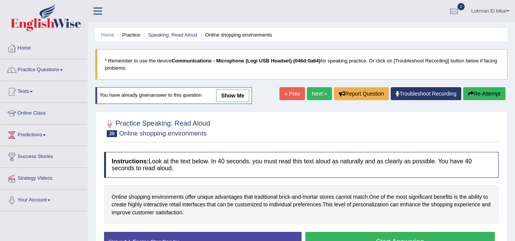
click at [375, 235] on button "Start Answering" at bounding box center [400, 241] width 190 height 19
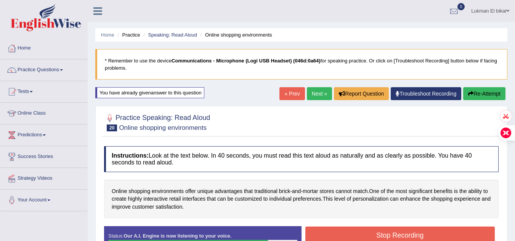
click at [375, 235] on button "Stop Recording" at bounding box center [400, 236] width 190 height 18
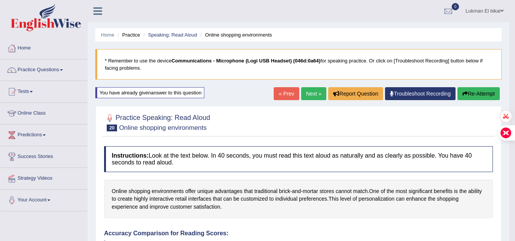
click at [311, 95] on link "Next »" at bounding box center [313, 93] width 25 height 13
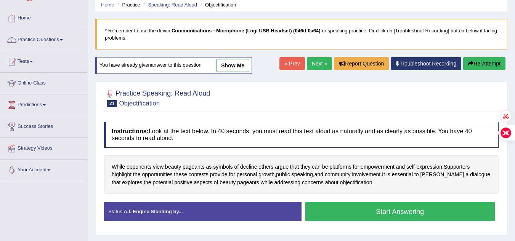
scroll to position [31, 0]
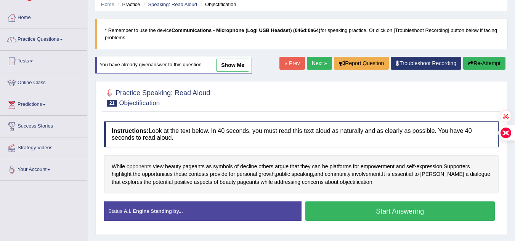
click at [145, 168] on span "opponents" at bounding box center [139, 167] width 25 height 8
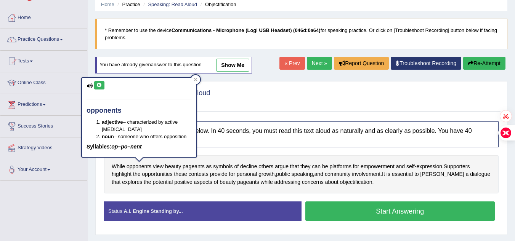
click at [332, 204] on button "Start Answering" at bounding box center [400, 211] width 190 height 19
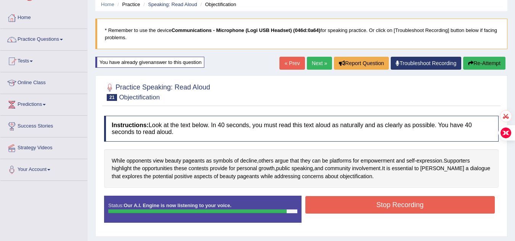
click at [332, 204] on button "Stop Recording" at bounding box center [400, 205] width 190 height 18
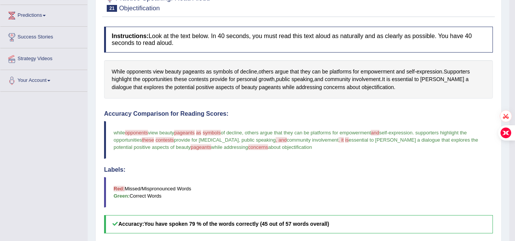
scroll to position [92, 0]
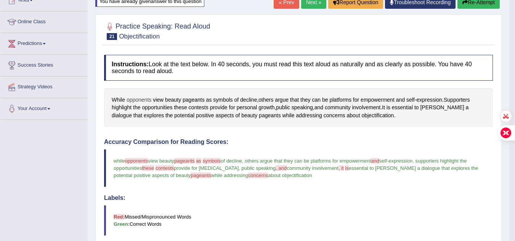
click at [134, 99] on span "opponents" at bounding box center [139, 100] width 25 height 8
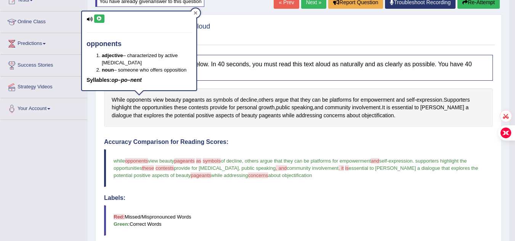
click at [194, 13] on icon at bounding box center [196, 13] width 4 height 4
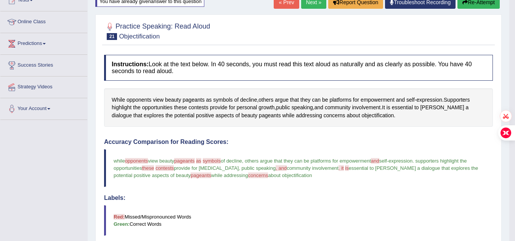
click at [170, 168] on span "contests" at bounding box center [165, 168] width 18 height 6
click at [195, 106] on span "contests" at bounding box center [199, 108] width 20 height 8
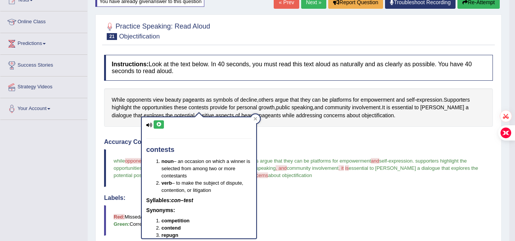
click at [319, 223] on blockquote "Red: Missed/Mispronounced Words Green: Correct Words" at bounding box center [298, 221] width 389 height 31
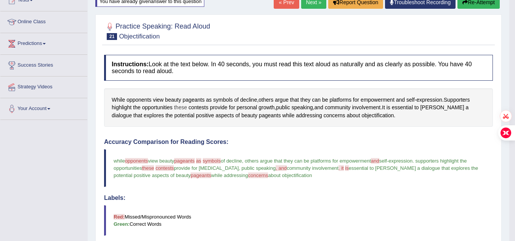
drag, startPoint x: 210, startPoint y: 110, endPoint x: 187, endPoint y: 106, distance: 23.9
click at [187, 106] on div "While opponents view beauty pageants as symbols of decline , others argue that …" at bounding box center [298, 107] width 389 height 39
click at [204, 102] on span "pageants" at bounding box center [194, 100] width 22 height 8
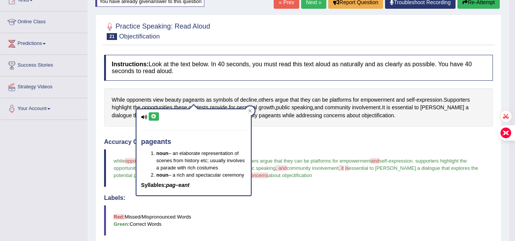
click at [472, 1] on button "Re-Attempt" at bounding box center [479, 2] width 42 height 13
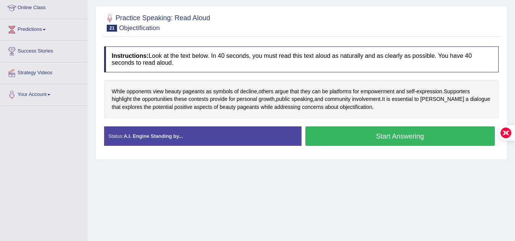
scroll to position [92, 0]
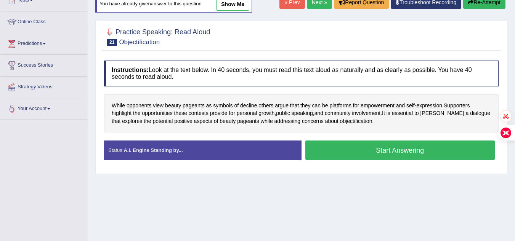
click at [377, 151] on button "Start Answering" at bounding box center [400, 150] width 190 height 19
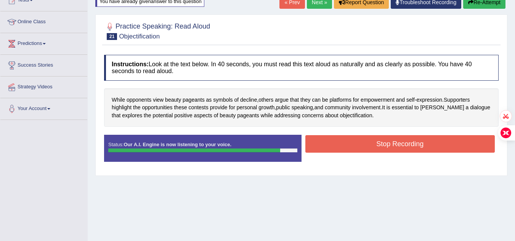
click at [371, 138] on button "Stop Recording" at bounding box center [400, 144] width 190 height 18
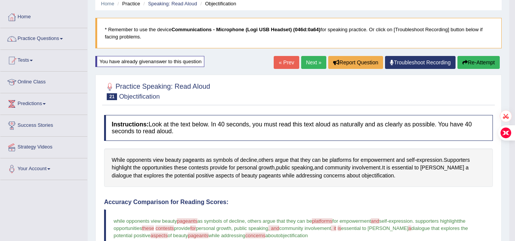
scroll to position [29, 0]
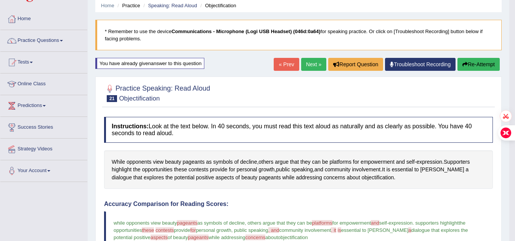
click at [470, 60] on button "Re-Attempt" at bounding box center [479, 64] width 42 height 13
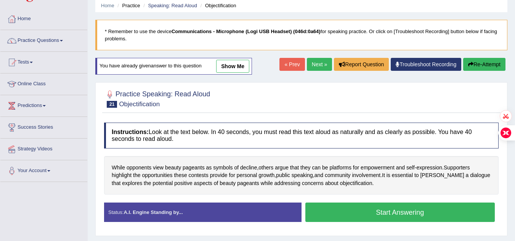
click at [398, 213] on button "Start Answering" at bounding box center [400, 212] width 190 height 19
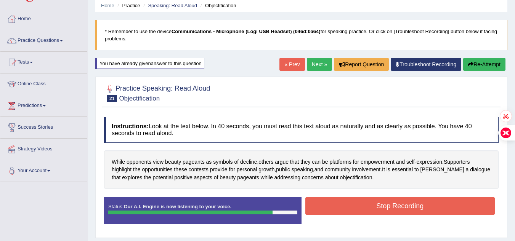
click at [389, 204] on button "Stop Recording" at bounding box center [400, 207] width 190 height 18
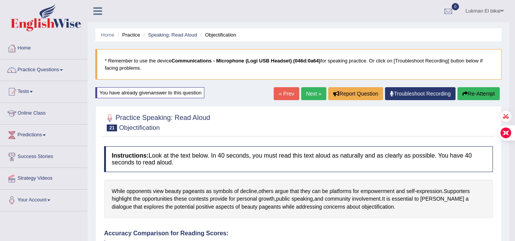
click at [305, 92] on link "Next »" at bounding box center [313, 93] width 25 height 13
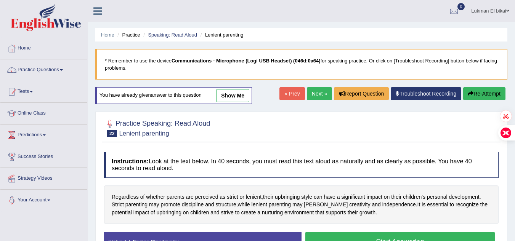
click at [382, 236] on button "Start Answering" at bounding box center [400, 241] width 190 height 19
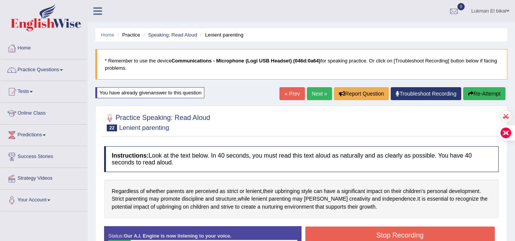
click at [382, 236] on button "Stop Recording" at bounding box center [400, 236] width 190 height 18
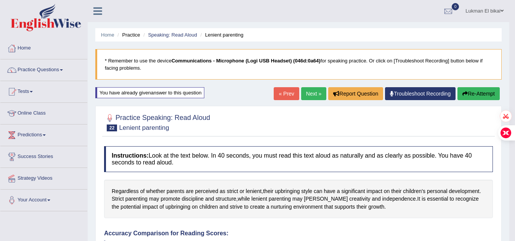
click at [468, 94] on button "Re-Attempt" at bounding box center [479, 93] width 42 height 13
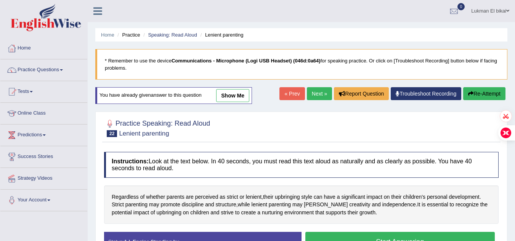
click at [436, 236] on button "Start Answering" at bounding box center [400, 241] width 190 height 19
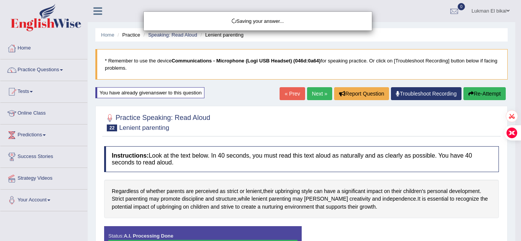
click at [436, 236] on div "Saving your answer..." at bounding box center [260, 120] width 521 height 241
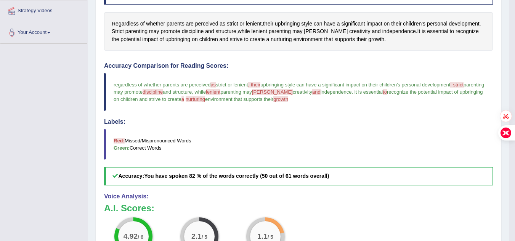
scroll to position [153, 0]
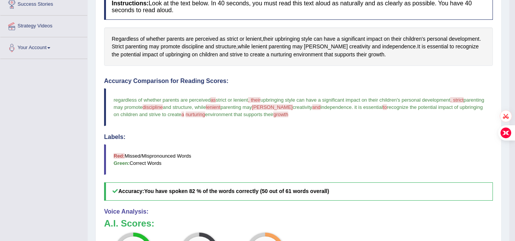
click at [163, 106] on span "discipline" at bounding box center [153, 107] width 20 height 6
click at [191, 47] on span "discipline" at bounding box center [193, 47] width 22 height 8
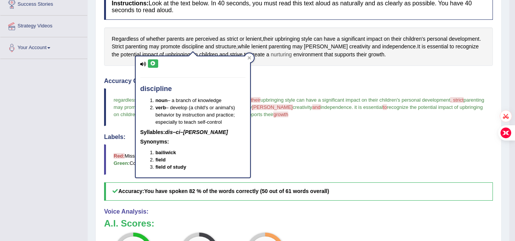
drag, startPoint x: 266, startPoint y: 54, endPoint x: 254, endPoint y: 52, distance: 11.5
click at [254, 52] on div "Regardless of whether parents are perceived as strict or lenient , their upbrin…" at bounding box center [298, 46] width 389 height 39
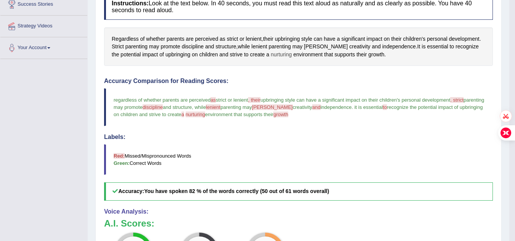
click at [271, 52] on span "nurturing" at bounding box center [281, 55] width 21 height 8
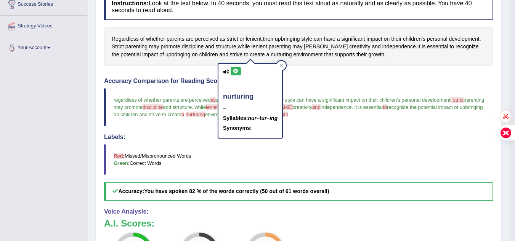
click at [308, 75] on div "Instructions: Look at the text below. In 40 seconds, you must read this text al…" at bounding box center [298, 170] width 393 height 360
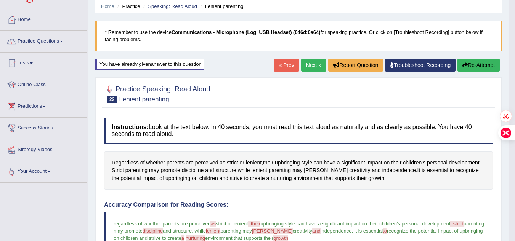
scroll to position [28, 0]
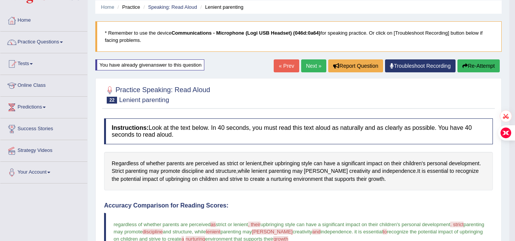
click at [474, 64] on button "Re-Attempt" at bounding box center [479, 65] width 42 height 13
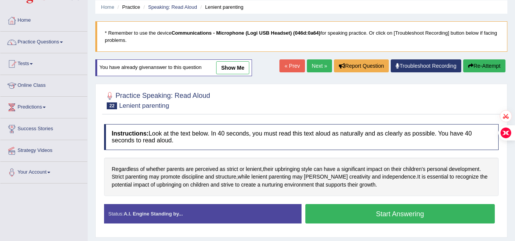
click at [351, 209] on button "Start Answering" at bounding box center [400, 213] width 190 height 19
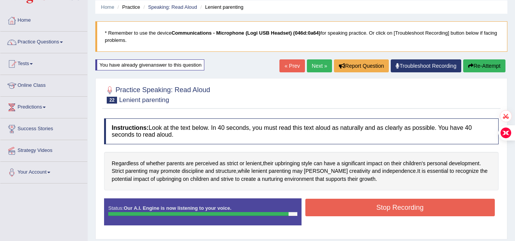
click at [351, 209] on button "Stop Recording" at bounding box center [400, 208] width 190 height 18
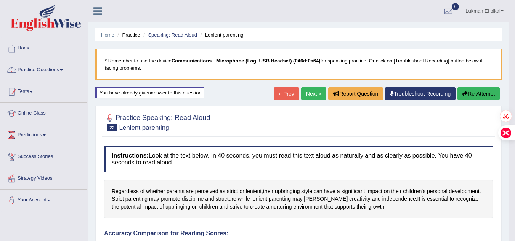
click at [310, 90] on link "Next »" at bounding box center [313, 93] width 25 height 13
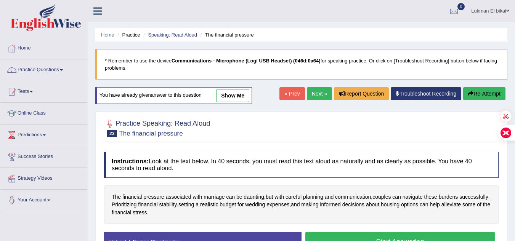
click at [327, 234] on button "Start Answering" at bounding box center [400, 241] width 190 height 19
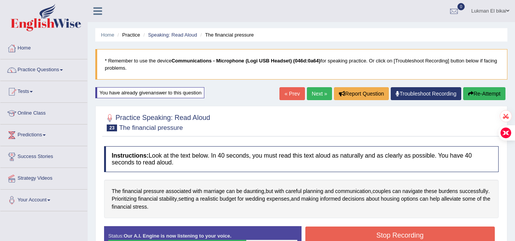
click at [327, 234] on button "Stop Recording" at bounding box center [400, 236] width 190 height 18
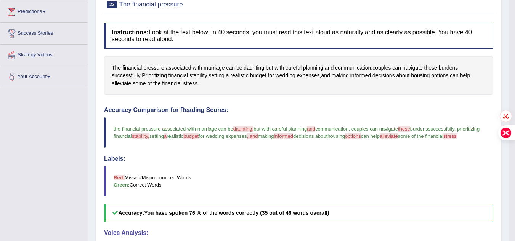
scroll to position [107, 0]
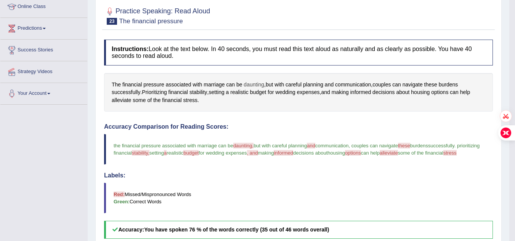
click at [249, 83] on span "daunting" at bounding box center [254, 85] width 21 height 8
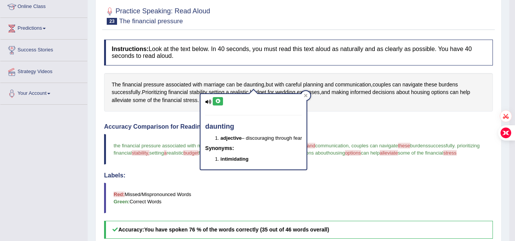
click at [337, 117] on div "Instructions: Look at the text below. In 40 seconds, you must read this text al…" at bounding box center [298, 212] width 393 height 353
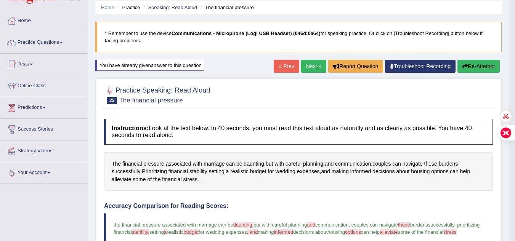
scroll to position [0, 0]
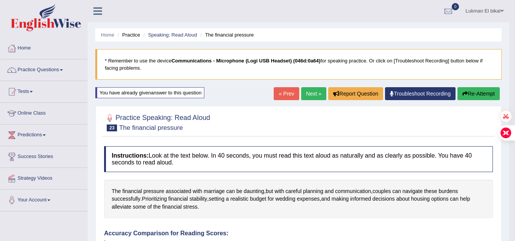
click at [465, 93] on icon "button" at bounding box center [464, 93] width 5 height 5
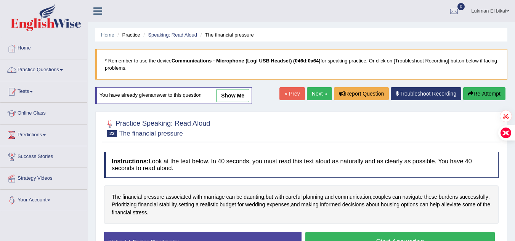
click at [330, 237] on button "Start Answering" at bounding box center [400, 241] width 190 height 19
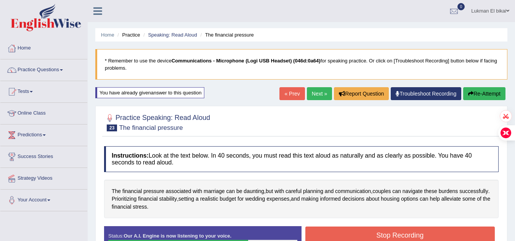
click at [330, 237] on button "Stop Recording" at bounding box center [400, 236] width 190 height 18
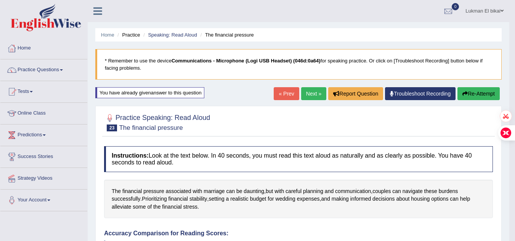
click at [310, 99] on link "Next »" at bounding box center [313, 93] width 25 height 13
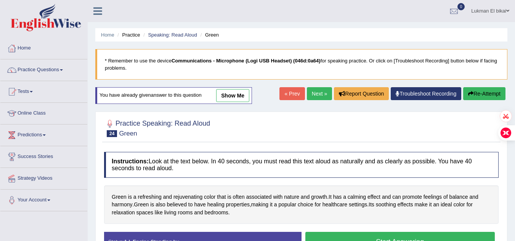
click at [292, 176] on h4 "Instructions: Look at the text below. In 40 seconds, you must read this text al…" at bounding box center [301, 165] width 395 height 26
click at [337, 234] on button "Start Answering" at bounding box center [400, 241] width 190 height 19
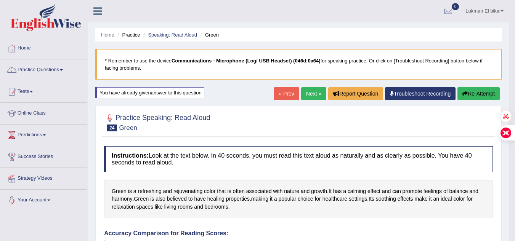
click at [309, 89] on link "Next »" at bounding box center [313, 93] width 25 height 13
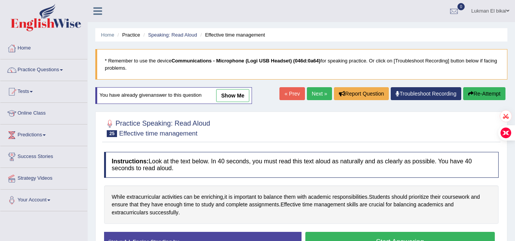
click at [334, 238] on button "Start Answering" at bounding box center [400, 241] width 190 height 19
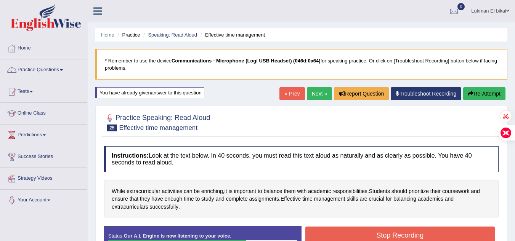
click at [334, 238] on button "Stop Recording" at bounding box center [400, 236] width 190 height 18
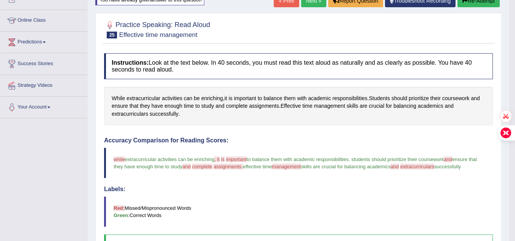
scroll to position [92, 0]
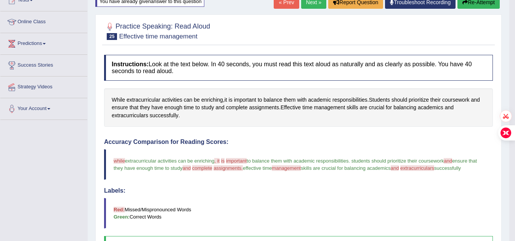
click at [469, 1] on button "Re-Attempt" at bounding box center [479, 2] width 42 height 13
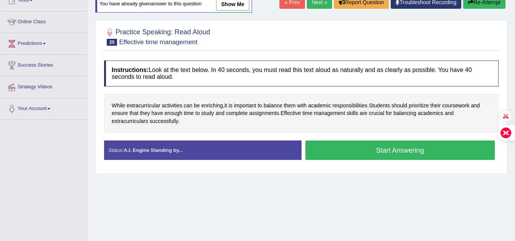
click at [345, 146] on button "Start Answering" at bounding box center [400, 150] width 190 height 19
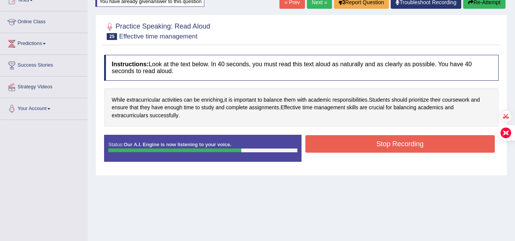
click at [345, 146] on button "Stop Recording" at bounding box center [400, 144] width 190 height 18
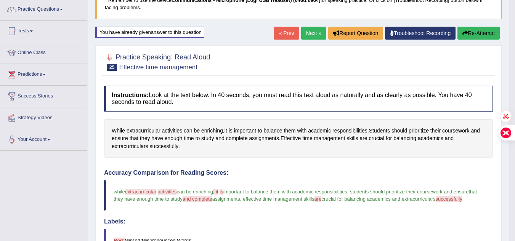
scroll to position [60, 0]
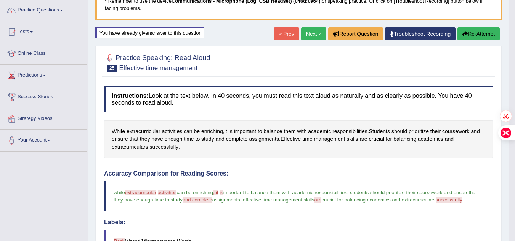
click at [309, 32] on link "Next »" at bounding box center [313, 33] width 25 height 13
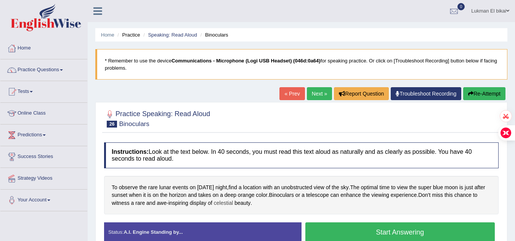
click at [233, 203] on span "celestial" at bounding box center [223, 203] width 19 height 8
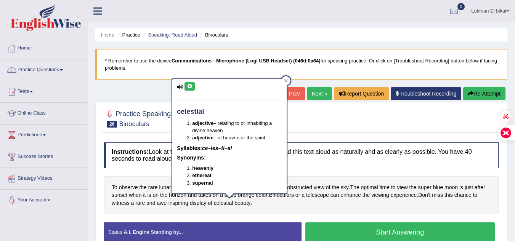
click at [327, 130] on div "Practice Speaking: Read Aloud 26 Binoculars" at bounding box center [301, 119] width 398 height 27
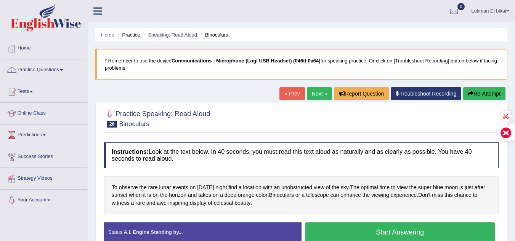
click at [332, 231] on button "Start Answering" at bounding box center [400, 232] width 190 height 19
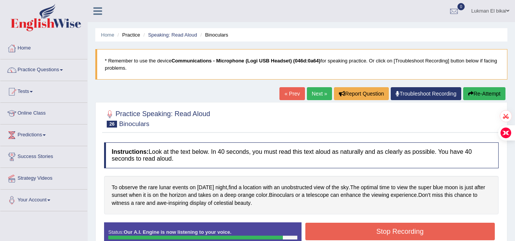
click at [332, 231] on button "Stop Recording" at bounding box center [400, 232] width 190 height 18
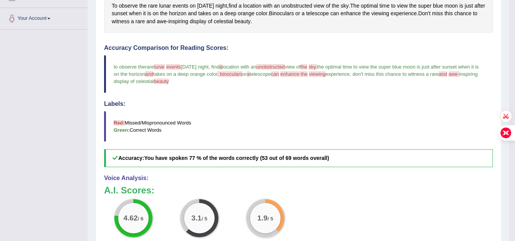
scroll to position [183, 0]
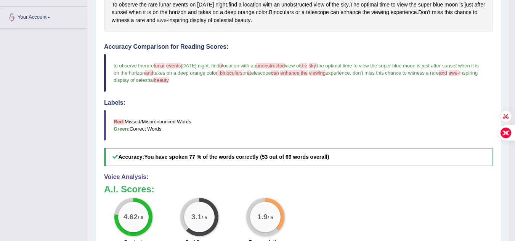
click at [167, 20] on span "awe" at bounding box center [162, 20] width 10 height 8
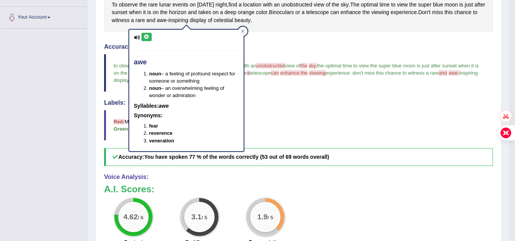
click at [269, 102] on h4 "Labels:" at bounding box center [298, 103] width 389 height 7
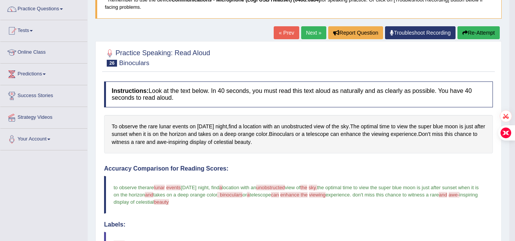
scroll to position [56, 0]
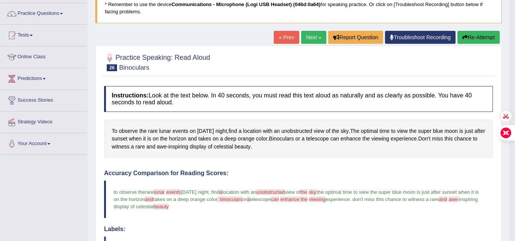
click at [483, 34] on button "Re-Attempt" at bounding box center [479, 37] width 42 height 13
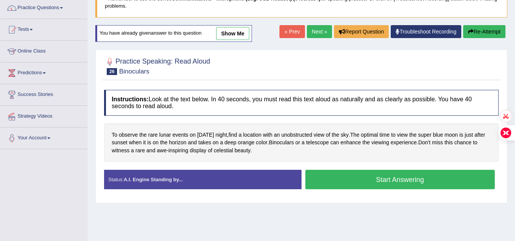
click at [332, 177] on button "Start Answering" at bounding box center [400, 179] width 190 height 19
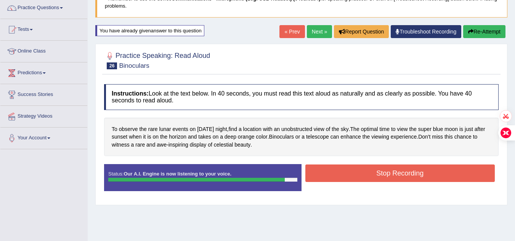
click at [340, 176] on button "Stop Recording" at bounding box center [400, 174] width 190 height 18
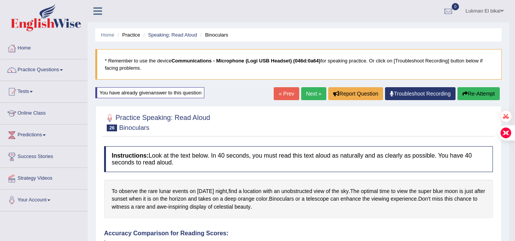
click at [305, 94] on link "Next »" at bounding box center [313, 93] width 25 height 13
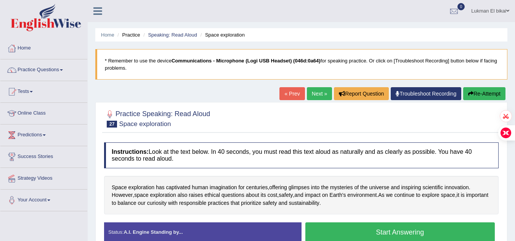
click at [376, 225] on button "Start Answering" at bounding box center [400, 232] width 190 height 19
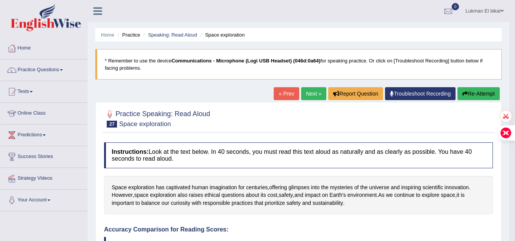
click at [308, 90] on link "Next »" at bounding box center [313, 93] width 25 height 13
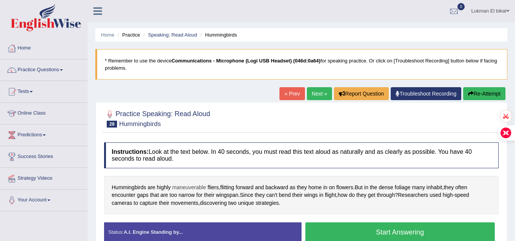
click at [194, 188] on span "maneuverable" at bounding box center [189, 188] width 34 height 8
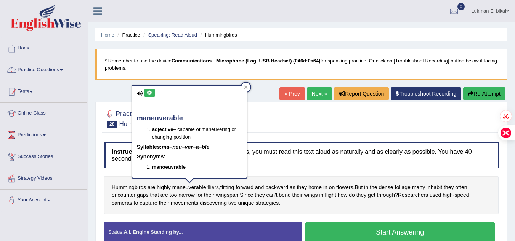
click at [210, 188] on span "fliers" at bounding box center [212, 188] width 11 height 8
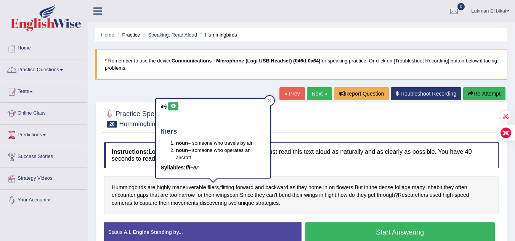
click at [291, 123] on div at bounding box center [301, 118] width 395 height 23
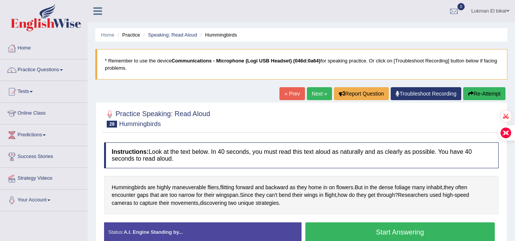
click at [331, 231] on button "Start Answering" at bounding box center [400, 232] width 190 height 19
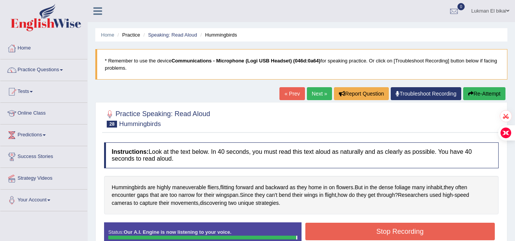
click at [331, 231] on button "Stop Recording" at bounding box center [400, 232] width 190 height 18
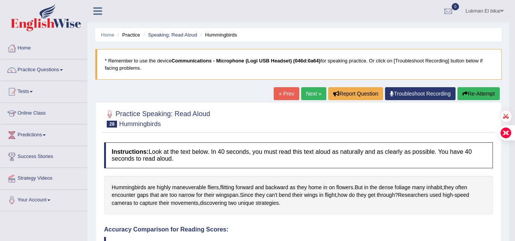
click at [303, 92] on link "Next »" at bounding box center [313, 93] width 25 height 13
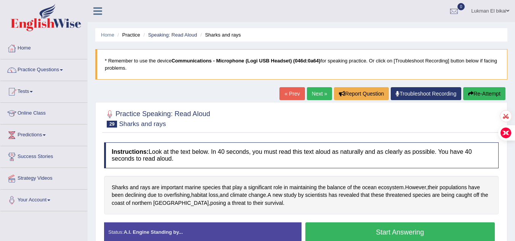
click at [369, 230] on button "Start Answering" at bounding box center [400, 232] width 190 height 19
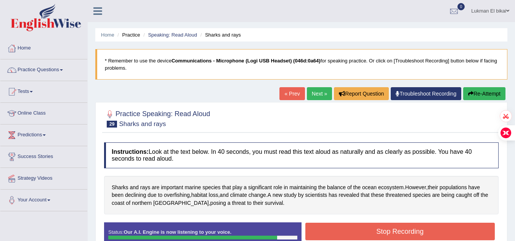
click at [369, 230] on button "Stop Recording" at bounding box center [400, 232] width 190 height 18
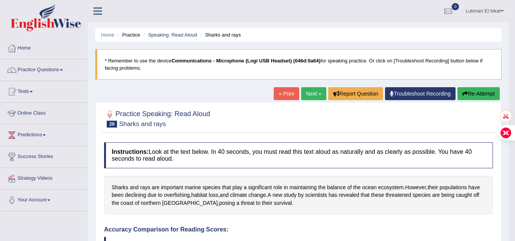
click at [305, 95] on link "Next »" at bounding box center [313, 93] width 25 height 13
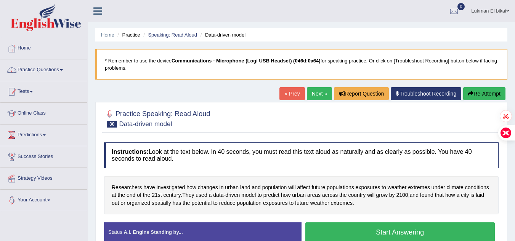
click at [342, 234] on button "Start Answering" at bounding box center [400, 232] width 190 height 19
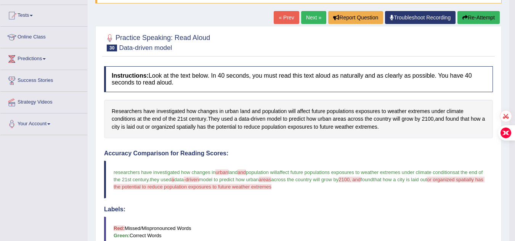
scroll to position [61, 0]
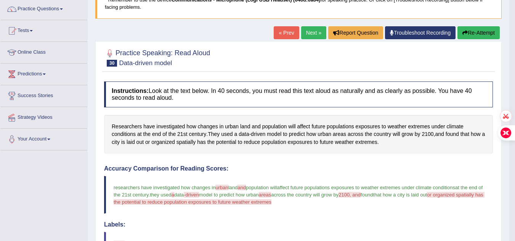
click at [473, 32] on button "Re-Attempt" at bounding box center [479, 32] width 42 height 13
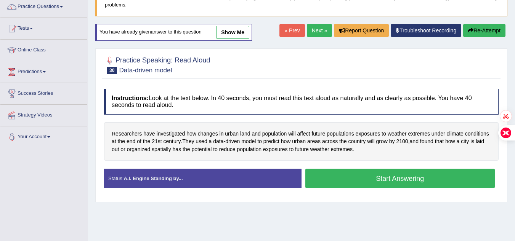
click at [345, 181] on button "Start Answering" at bounding box center [400, 178] width 190 height 19
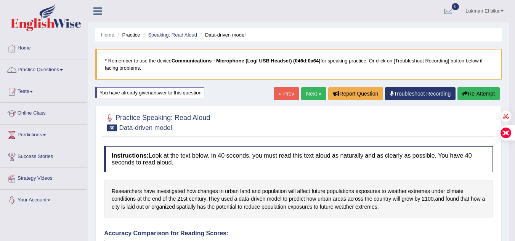
click at [309, 91] on link "Next »" at bounding box center [313, 93] width 25 height 13
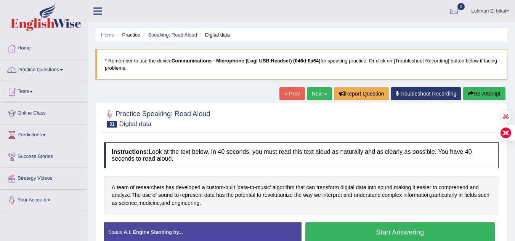
click at [376, 234] on button "Start Answering" at bounding box center [400, 232] width 190 height 19
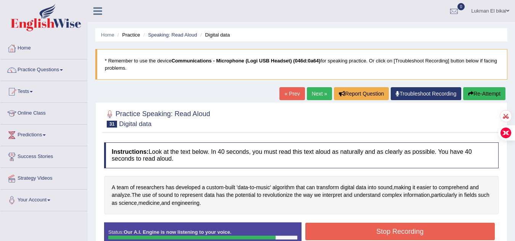
click at [375, 232] on button "Stop Recording" at bounding box center [400, 232] width 190 height 18
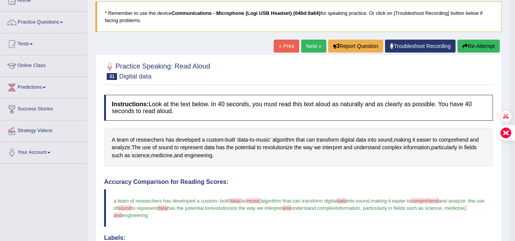
scroll to position [29, 0]
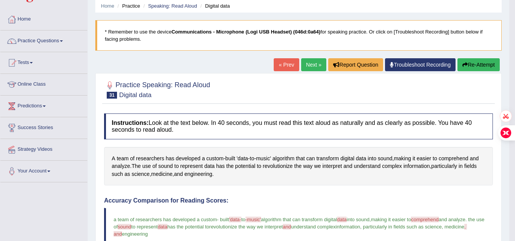
click at [309, 67] on link "Next »" at bounding box center [313, 64] width 25 height 13
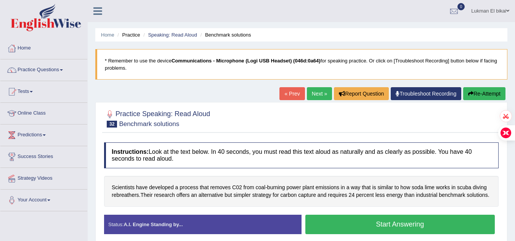
click at [338, 221] on button "Start Answering" at bounding box center [400, 224] width 190 height 19
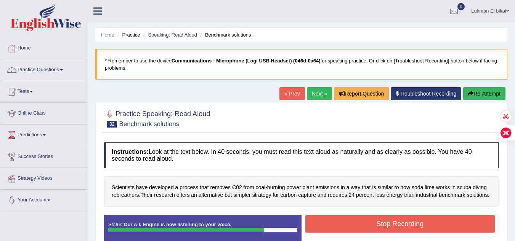
click at [338, 221] on button "Stop Recording" at bounding box center [400, 224] width 190 height 18
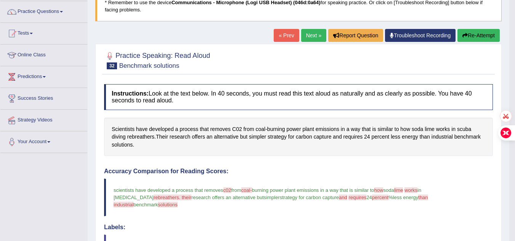
scroll to position [54, 0]
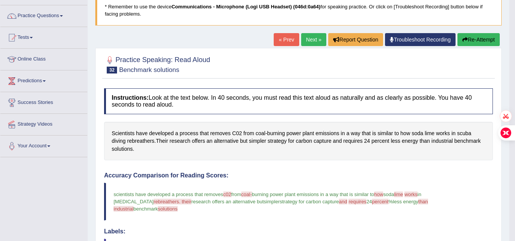
click at [477, 38] on button "Re-Attempt" at bounding box center [479, 39] width 42 height 13
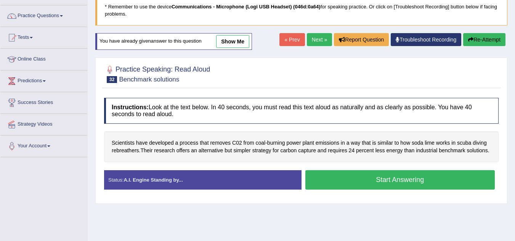
click at [390, 175] on button "Start Answering" at bounding box center [400, 179] width 190 height 19
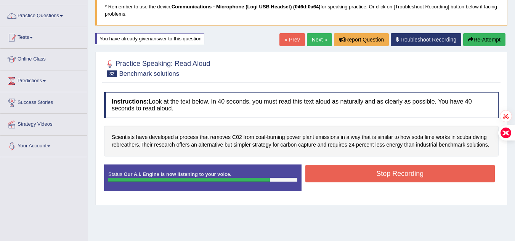
click at [390, 175] on button "Stop Recording" at bounding box center [400, 174] width 190 height 18
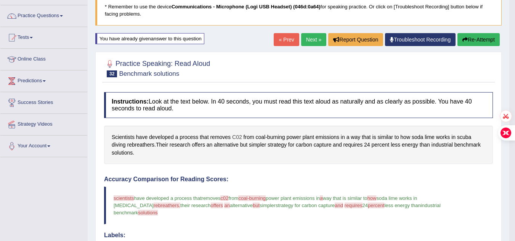
click at [238, 137] on span "C02" at bounding box center [237, 137] width 10 height 8
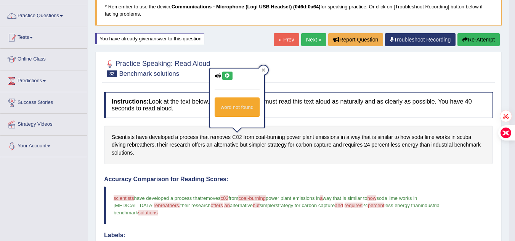
click at [238, 137] on span "C02" at bounding box center [237, 137] width 10 height 8
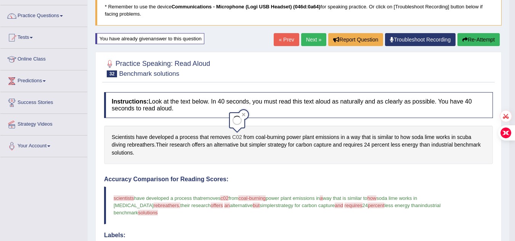
click at [238, 137] on span "C02" at bounding box center [237, 137] width 10 height 8
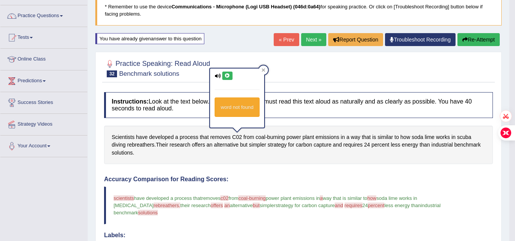
click at [225, 77] on icon at bounding box center [228, 76] width 6 height 5
click at [227, 75] on icon at bounding box center [228, 76] width 6 height 5
click at [137, 144] on span "rebreathers" at bounding box center [140, 145] width 27 height 8
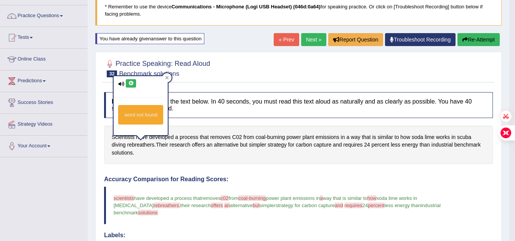
click at [127, 84] on button at bounding box center [131, 83] width 10 height 8
click at [438, 145] on span "industrial" at bounding box center [442, 145] width 21 height 8
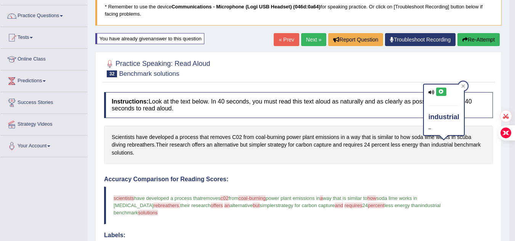
click at [431, 91] on icon at bounding box center [432, 92] width 6 height 5
click at [440, 92] on icon at bounding box center [441, 92] width 6 height 5
click at [239, 136] on span "C02" at bounding box center [237, 137] width 10 height 8
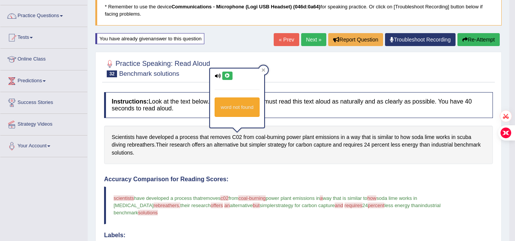
click at [226, 75] on icon at bounding box center [228, 76] width 6 height 5
click at [122, 135] on span "Scientists" at bounding box center [123, 137] width 23 height 8
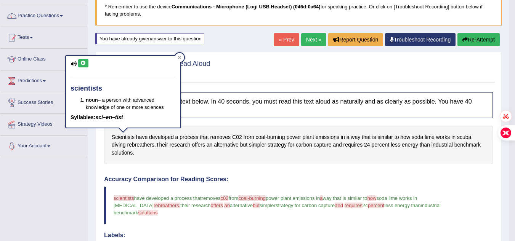
click at [80, 63] on icon at bounding box center [83, 63] width 6 height 5
click at [475, 43] on button "Re-Attempt" at bounding box center [479, 39] width 42 height 13
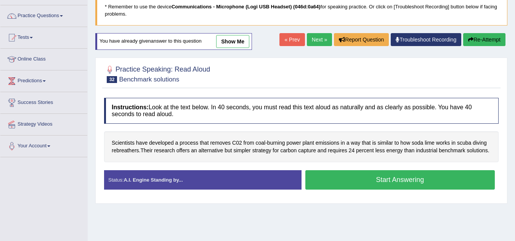
scroll to position [54, 0]
click at [344, 187] on button "Start Answering" at bounding box center [400, 179] width 190 height 19
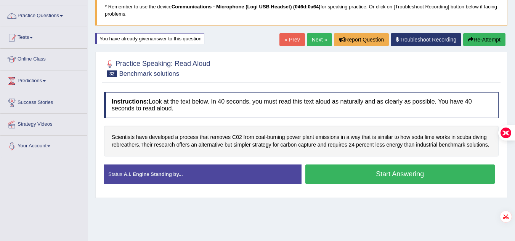
scroll to position [0, 0]
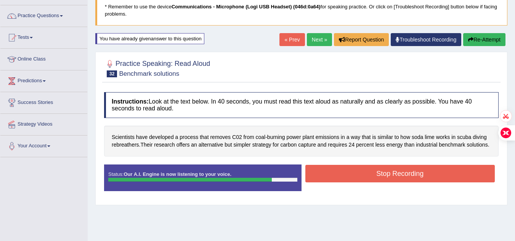
click at [354, 173] on button "Stop Recording" at bounding box center [400, 174] width 190 height 18
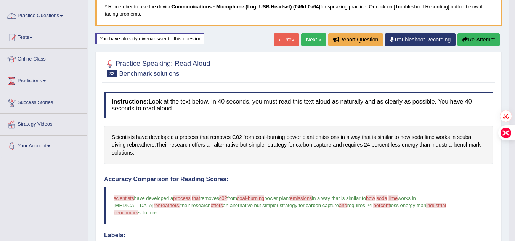
click at [303, 42] on link "Next »" at bounding box center [313, 39] width 25 height 13
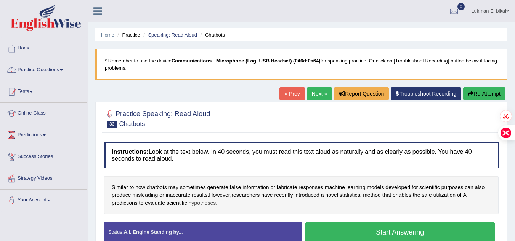
click at [202, 204] on span "hypotheses" at bounding box center [202, 203] width 27 height 8
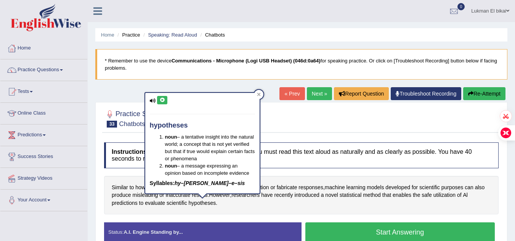
click at [160, 101] on icon at bounding box center [162, 100] width 6 height 5
click at [207, 209] on div "Similar to how chatbots may sometimes generate false information or fabricate r…" at bounding box center [301, 195] width 395 height 39
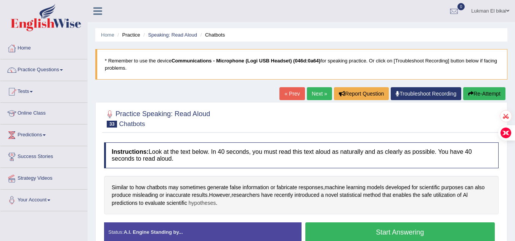
click at [202, 202] on span "hypotheses" at bounding box center [202, 203] width 27 height 8
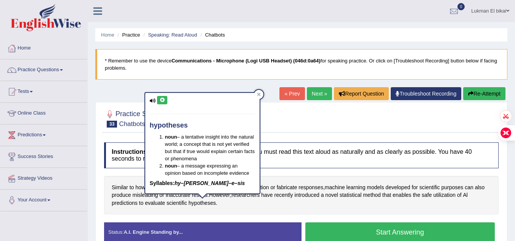
click at [159, 99] on icon at bounding box center [162, 100] width 6 height 5
click at [343, 182] on div "Similar to how chatbots may sometimes generate false information or fabricate r…" at bounding box center [301, 195] width 395 height 39
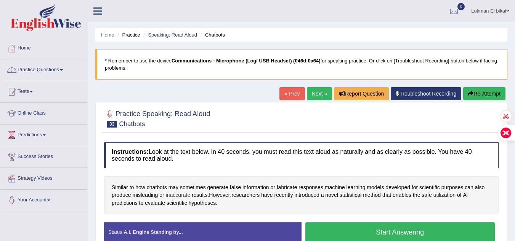
click at [180, 193] on span "inaccurate" at bounding box center [178, 195] width 25 height 8
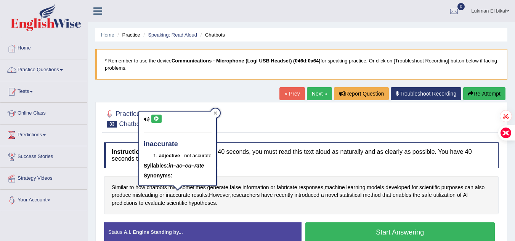
click at [151, 114] on div "inaccurate adjective – not accurate Syllables: in–ac–cu–rate Synonyms:" at bounding box center [177, 149] width 77 height 74
click at [154, 115] on button at bounding box center [156, 119] width 10 height 8
click at [155, 201] on span "evaluate" at bounding box center [155, 203] width 20 height 8
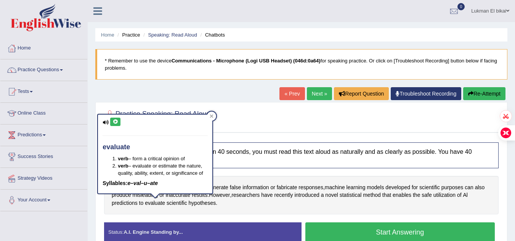
click at [111, 148] on h4 "evaluate" at bounding box center [155, 148] width 105 height 8
click at [112, 124] on icon at bounding box center [115, 122] width 6 height 5
click at [210, 118] on icon at bounding box center [212, 116] width 4 height 4
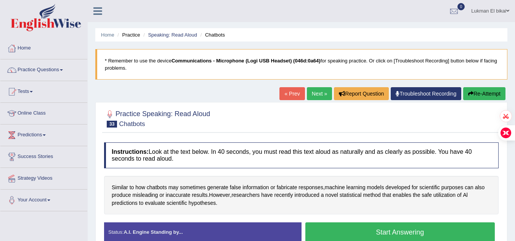
click at [312, 236] on button "Start Answering" at bounding box center [400, 232] width 190 height 19
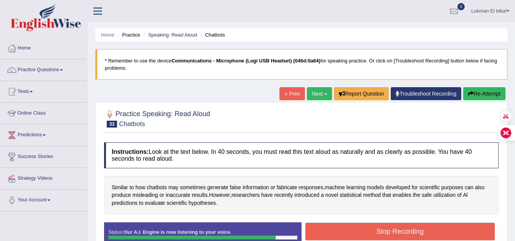
click at [312, 236] on button "Stop Recording" at bounding box center [400, 232] width 190 height 18
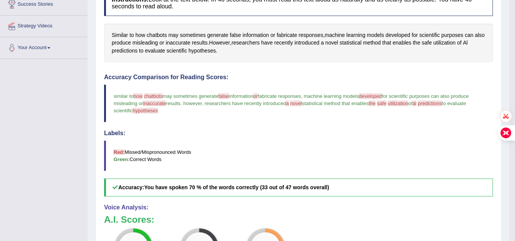
scroll to position [137, 0]
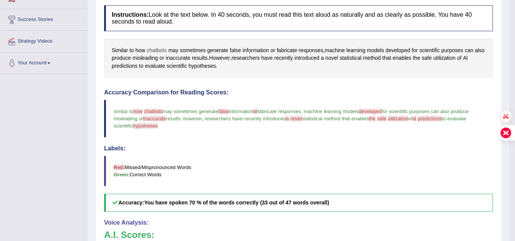
click at [152, 51] on span "chatbots" at bounding box center [157, 51] width 20 height 8
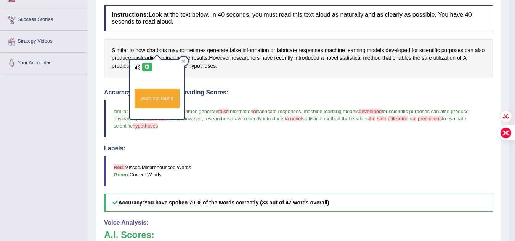
click at [145, 67] on icon at bounding box center [148, 67] width 6 height 5
click at [232, 79] on div "Instructions: Look at the text below. In 40 seconds, you must read this text al…" at bounding box center [298, 182] width 393 height 360
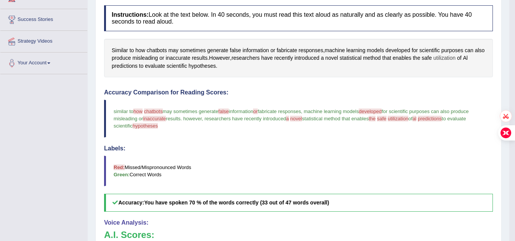
click at [451, 57] on span "utilization" at bounding box center [445, 58] width 22 height 8
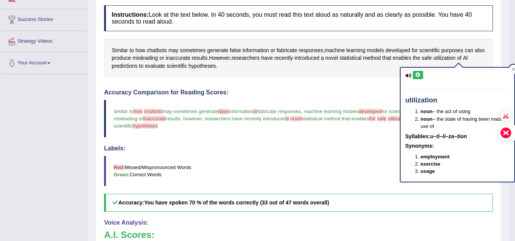
click at [405, 75] on icon at bounding box center [408, 75] width 6 height 5
click at [417, 74] on icon at bounding box center [418, 75] width 6 height 5
click at [416, 73] on icon at bounding box center [418, 75] width 6 height 5
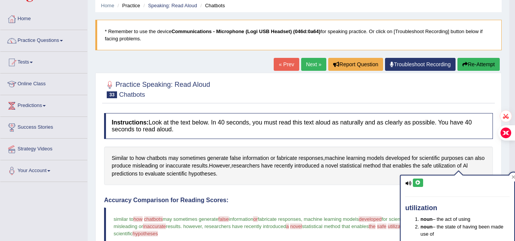
scroll to position [0, 0]
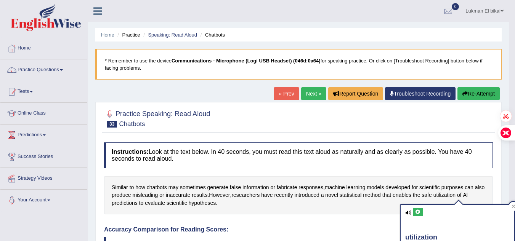
click at [473, 92] on button "Re-Attempt" at bounding box center [479, 93] width 42 height 13
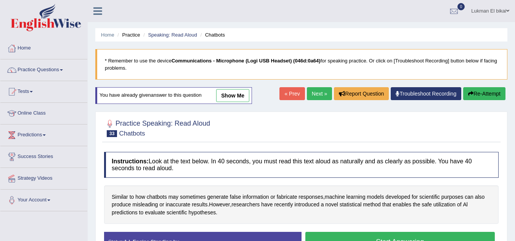
click at [326, 233] on button "Start Answering" at bounding box center [400, 241] width 190 height 19
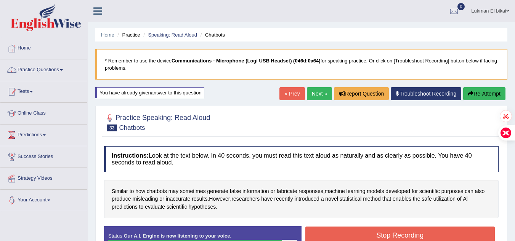
click at [326, 233] on button "Stop Recording" at bounding box center [400, 236] width 190 height 18
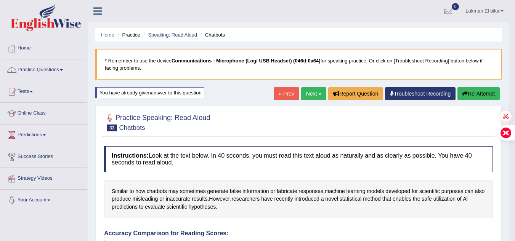
click at [308, 93] on link "Next »" at bounding box center [313, 93] width 25 height 13
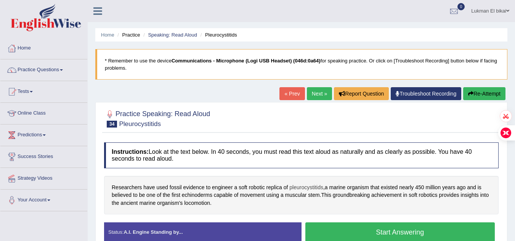
click at [303, 184] on span "pleurocystitids" at bounding box center [306, 188] width 34 height 8
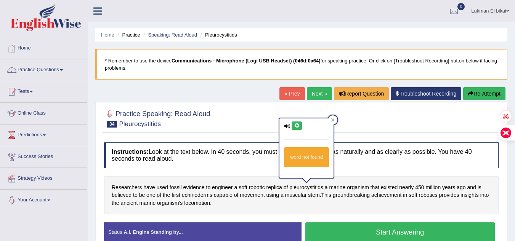
click at [295, 125] on icon at bounding box center [297, 126] width 6 height 5
click at [277, 187] on span "replica" at bounding box center [275, 188] width 16 height 8
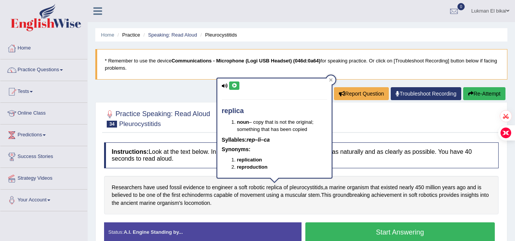
click at [232, 85] on icon at bounding box center [234, 85] width 6 height 5
click at [315, 189] on span "pleurocystitids" at bounding box center [306, 188] width 34 height 8
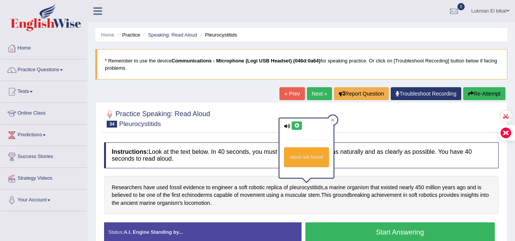
click at [295, 125] on icon at bounding box center [297, 126] width 6 height 5
click at [136, 203] on span "ancient" at bounding box center [128, 203] width 17 height 8
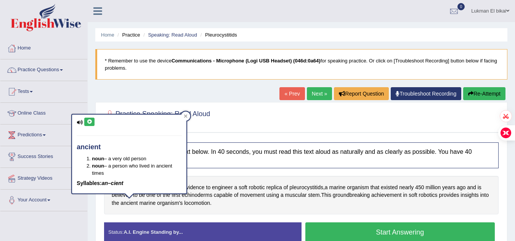
click at [90, 122] on icon at bounding box center [90, 122] width 6 height 5
click at [198, 204] on span "locomotion" at bounding box center [197, 203] width 26 height 8
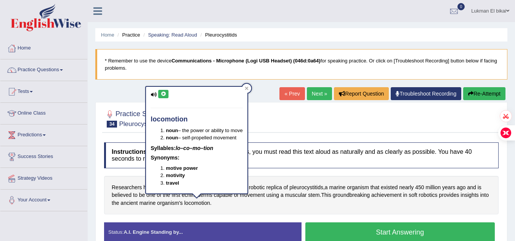
click at [164, 92] on icon at bounding box center [164, 94] width 6 height 5
click at [144, 208] on div "Researchers have used fossil evidence to engineer a soft robotic replica of ple…" at bounding box center [301, 195] width 395 height 39
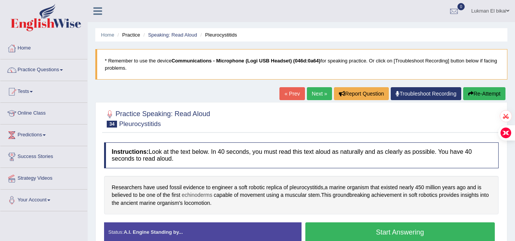
click at [204, 194] on span "echinoderms" at bounding box center [197, 195] width 31 height 8
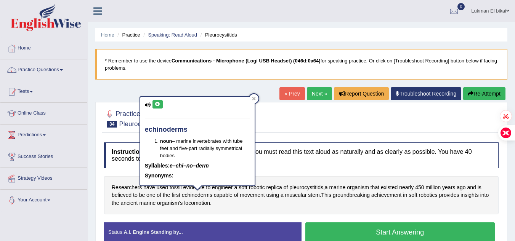
click at [158, 105] on icon at bounding box center [158, 104] width 6 height 5
click at [278, 204] on div "Researchers have used fossil evidence to engineer a soft robotic replica of ple…" at bounding box center [301, 195] width 395 height 39
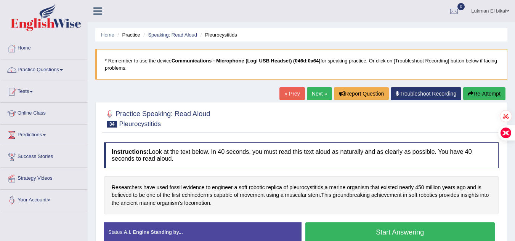
click at [342, 228] on button "Start Answering" at bounding box center [400, 232] width 190 height 19
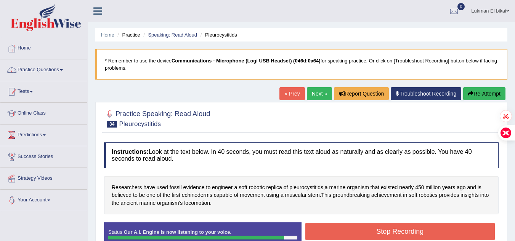
click at [342, 228] on button "Stop Recording" at bounding box center [400, 232] width 190 height 18
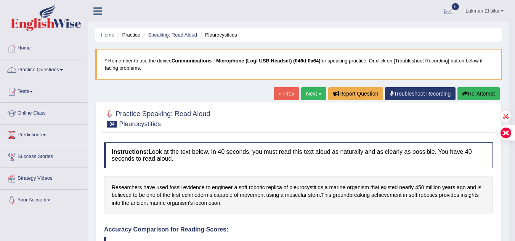
click at [309, 94] on link "Next »" at bounding box center [313, 93] width 25 height 13
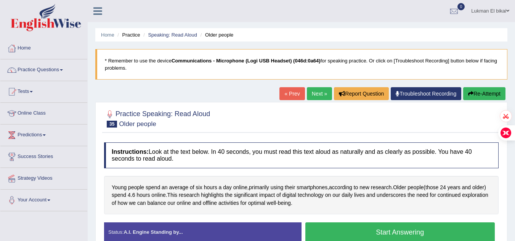
click at [360, 230] on button "Start Answering" at bounding box center [400, 232] width 190 height 19
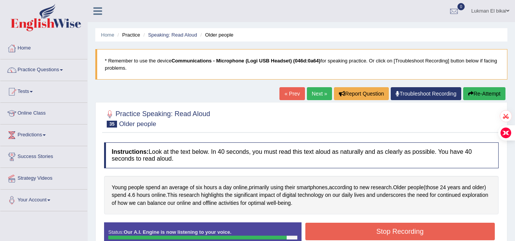
click at [360, 230] on button "Stop Recording" at bounding box center [400, 232] width 190 height 18
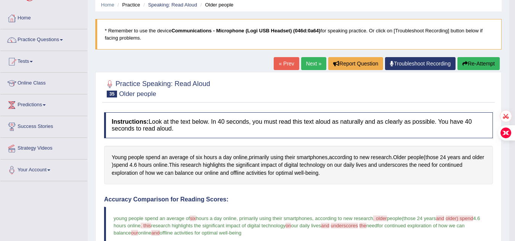
scroll to position [15, 0]
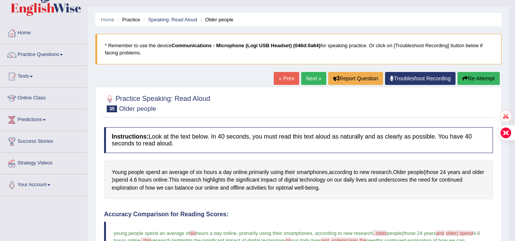
click at [309, 81] on link "Next »" at bounding box center [313, 78] width 25 height 13
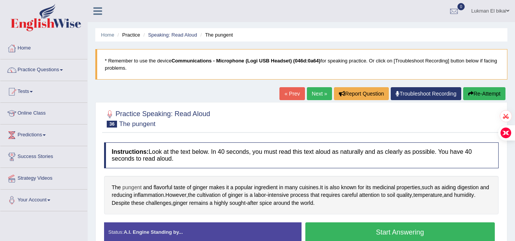
click at [135, 186] on span "pungent" at bounding box center [131, 188] width 19 height 8
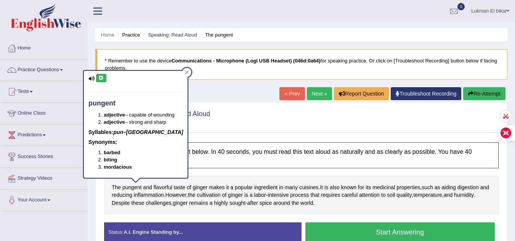
click at [99, 76] on icon at bounding box center [101, 78] width 6 height 5
click at [215, 131] on div "Practice Speaking: Read Aloud 36 The pungent" at bounding box center [301, 119] width 398 height 27
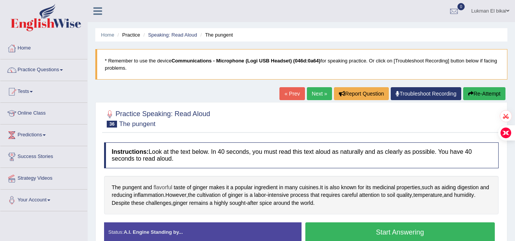
click at [161, 188] on span "flavorful" at bounding box center [163, 188] width 19 height 8
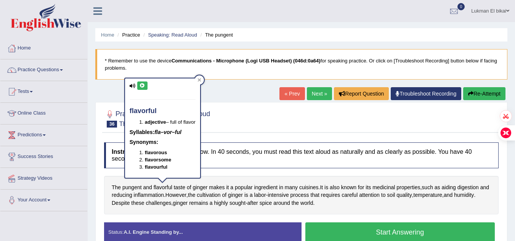
click at [143, 86] on icon at bounding box center [143, 85] width 6 height 5
click at [210, 135] on div "Practice Speaking: Read Aloud 36 The pungent Instructions: Look at the text bel…" at bounding box center [301, 179] width 412 height 154
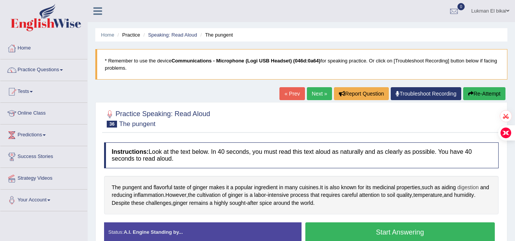
click at [470, 186] on span "digestion" at bounding box center [468, 188] width 21 height 8
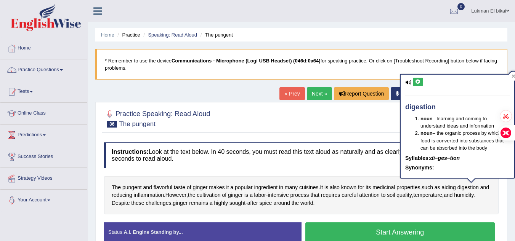
click at [418, 80] on icon at bounding box center [418, 82] width 6 height 5
click at [244, 203] on span "sought" at bounding box center [238, 203] width 16 height 8
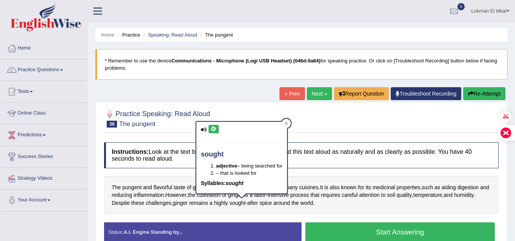
click at [213, 126] on button at bounding box center [214, 129] width 10 height 8
click at [299, 205] on span "the" at bounding box center [295, 203] width 7 height 8
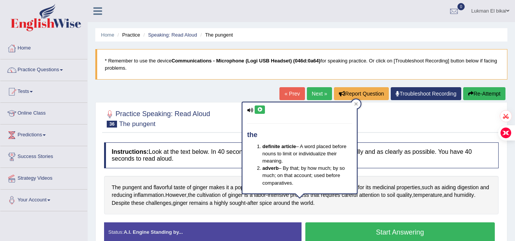
click at [341, 207] on div "The pungent and flavorful taste of ginger makes it a popular ingredient in many…" at bounding box center [301, 195] width 395 height 39
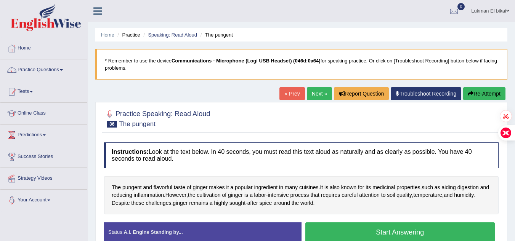
click at [361, 231] on button "Start Answering" at bounding box center [400, 232] width 190 height 19
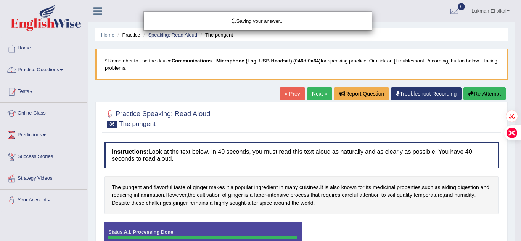
click at [361, 231] on div "Saving your answer..." at bounding box center [260, 120] width 521 height 241
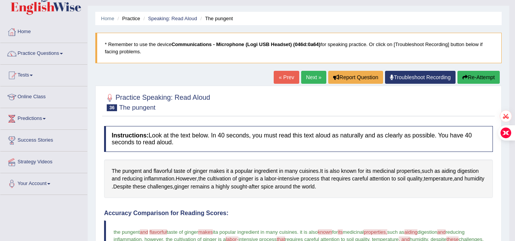
scroll to position [15, 0]
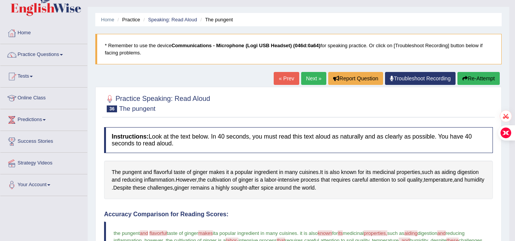
click at [470, 74] on button "Re-Attempt" at bounding box center [479, 78] width 42 height 13
